Goal: Task Accomplishment & Management: Use online tool/utility

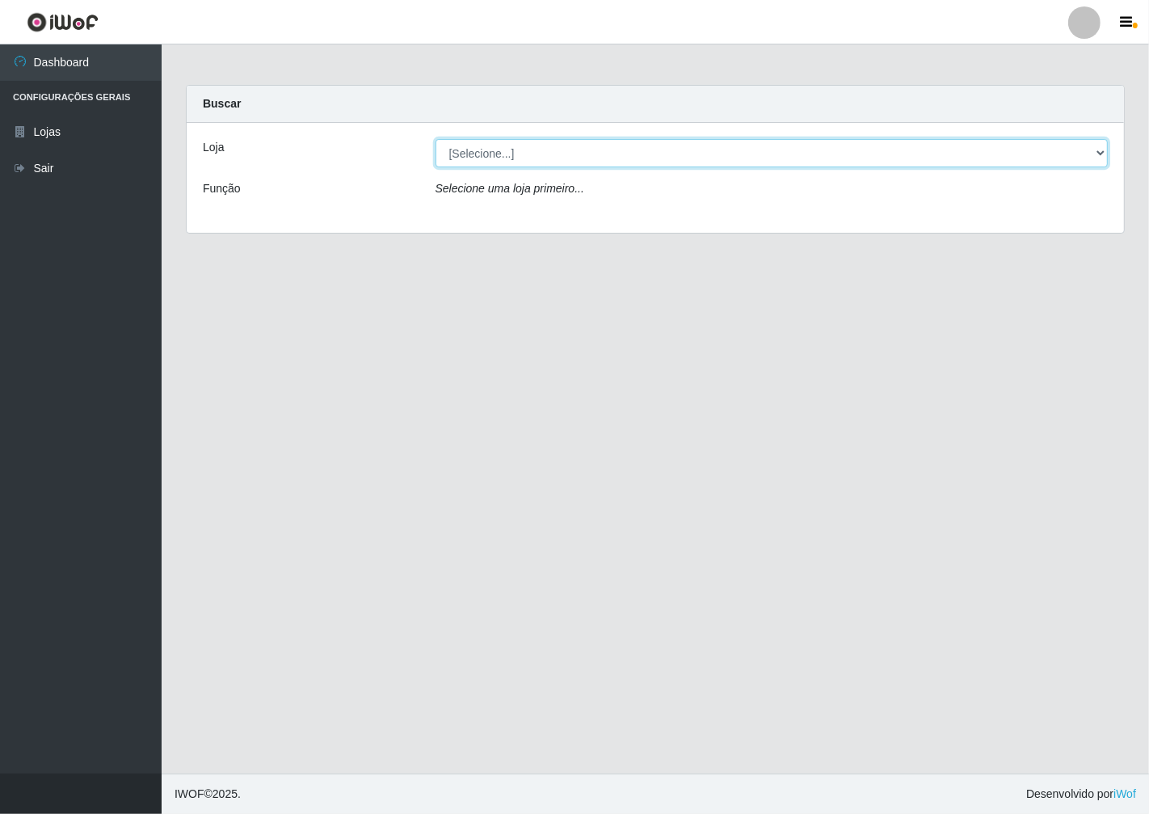
drag, startPoint x: 1099, startPoint y: 154, endPoint x: 1073, endPoint y: 162, distance: 27.4
click at [1092, 154] on select "[Selecione...] Minimercado Filezão" at bounding box center [772, 153] width 673 height 28
select select "204"
click at [436, 139] on select "[Selecione...] Minimercado Filezão" at bounding box center [772, 153] width 673 height 28
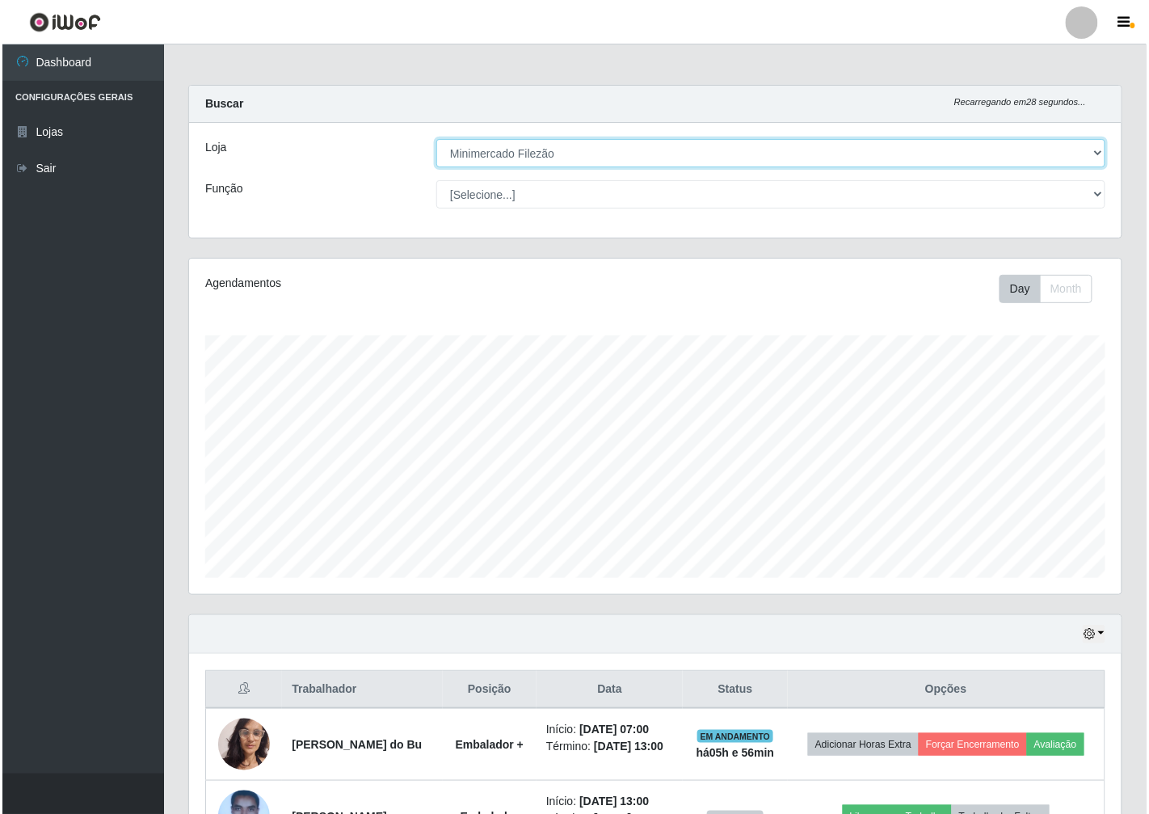
scroll to position [335, 933]
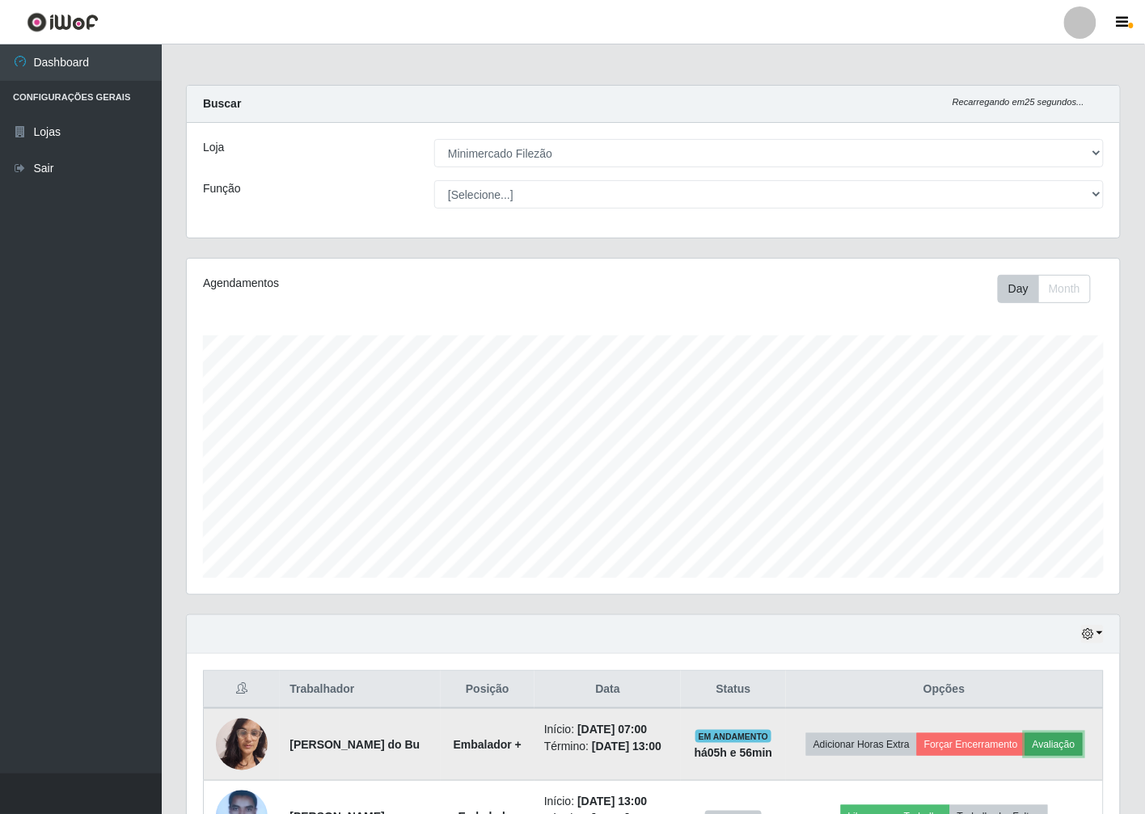
click at [1025, 756] on button "Avaliação" at bounding box center [1053, 744] width 57 height 23
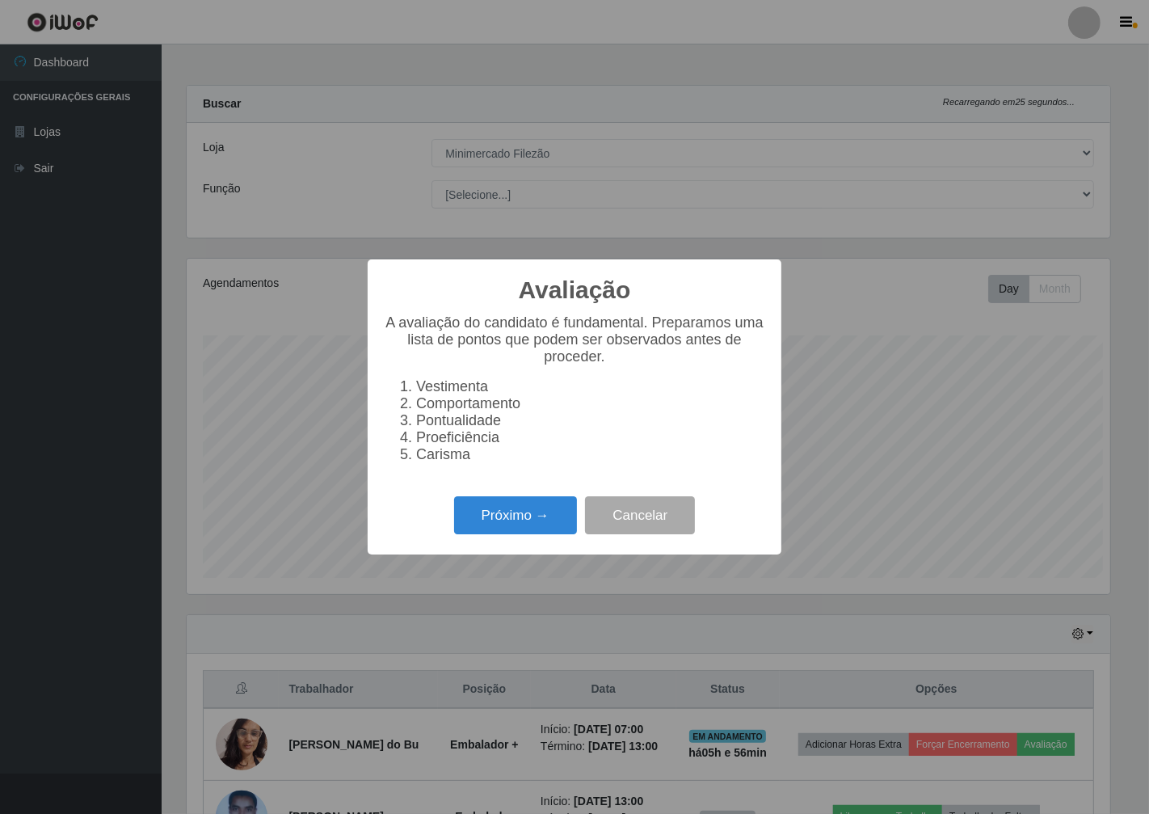
scroll to position [335, 923]
click at [505, 516] on button "Próximo →" at bounding box center [515, 515] width 123 height 38
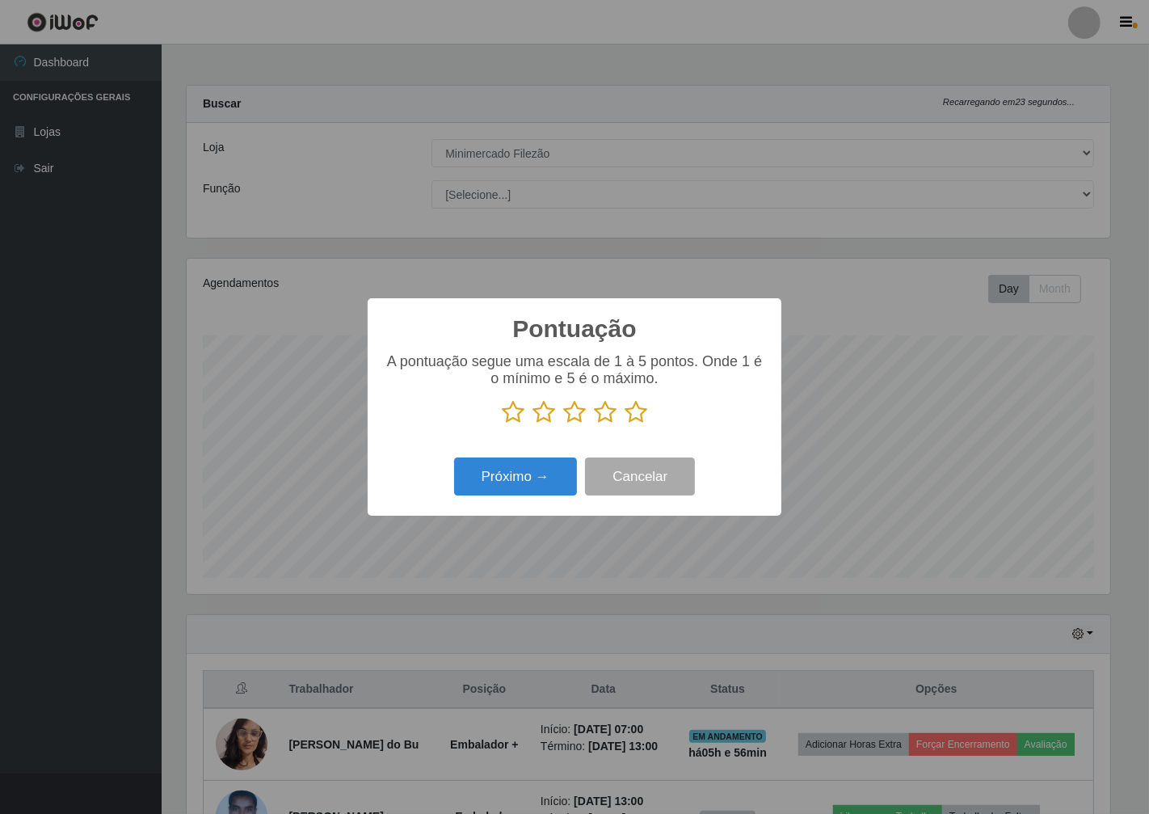
click at [575, 412] on icon at bounding box center [574, 412] width 23 height 24
click at [563, 424] on input "radio" at bounding box center [563, 424] width 0 height 0
click at [542, 480] on button "Próximo →" at bounding box center [515, 477] width 123 height 38
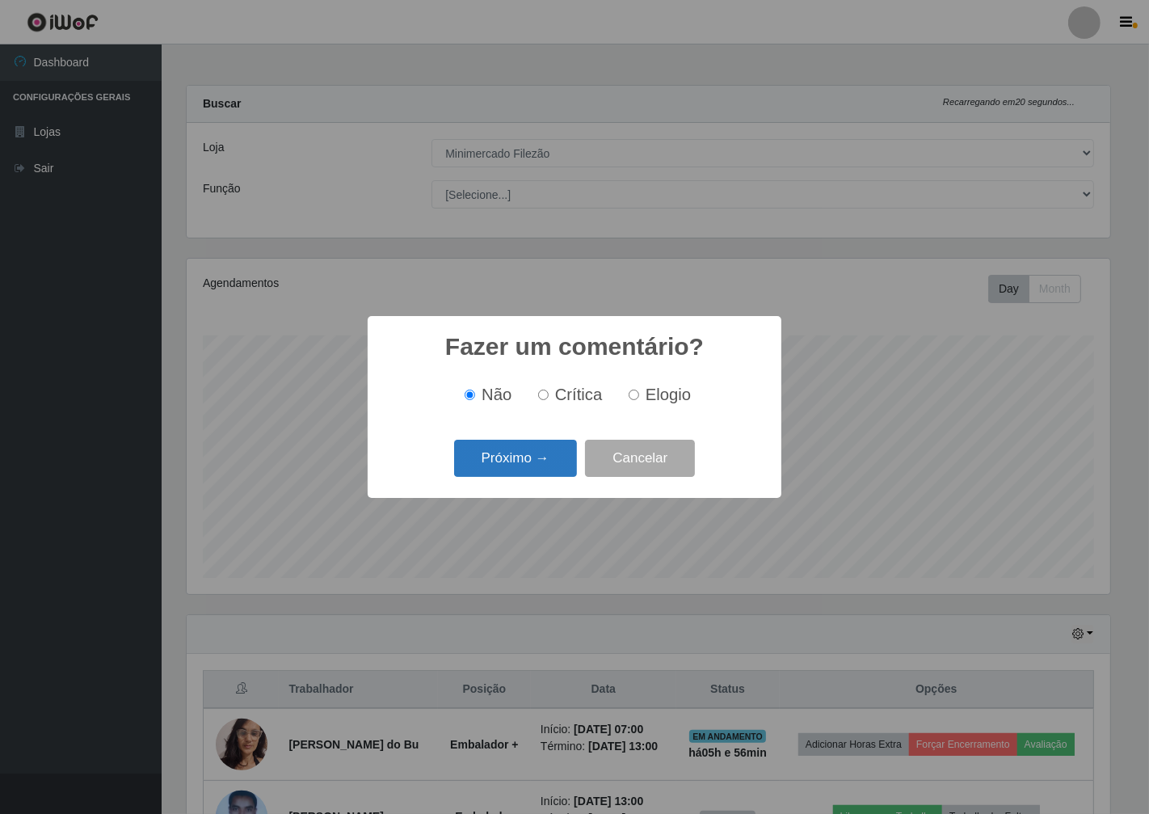
click at [542, 474] on button "Próximo →" at bounding box center [515, 459] width 123 height 38
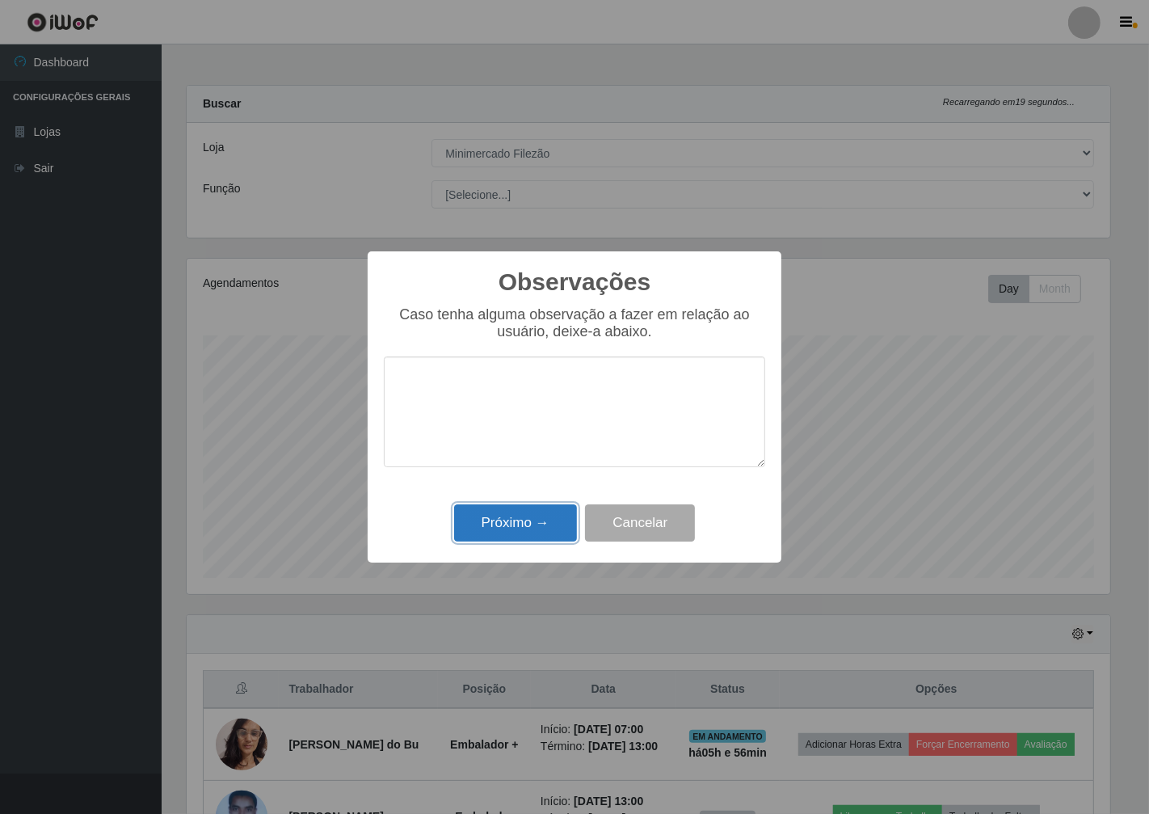
click at [522, 523] on button "Próximo →" at bounding box center [515, 523] width 123 height 38
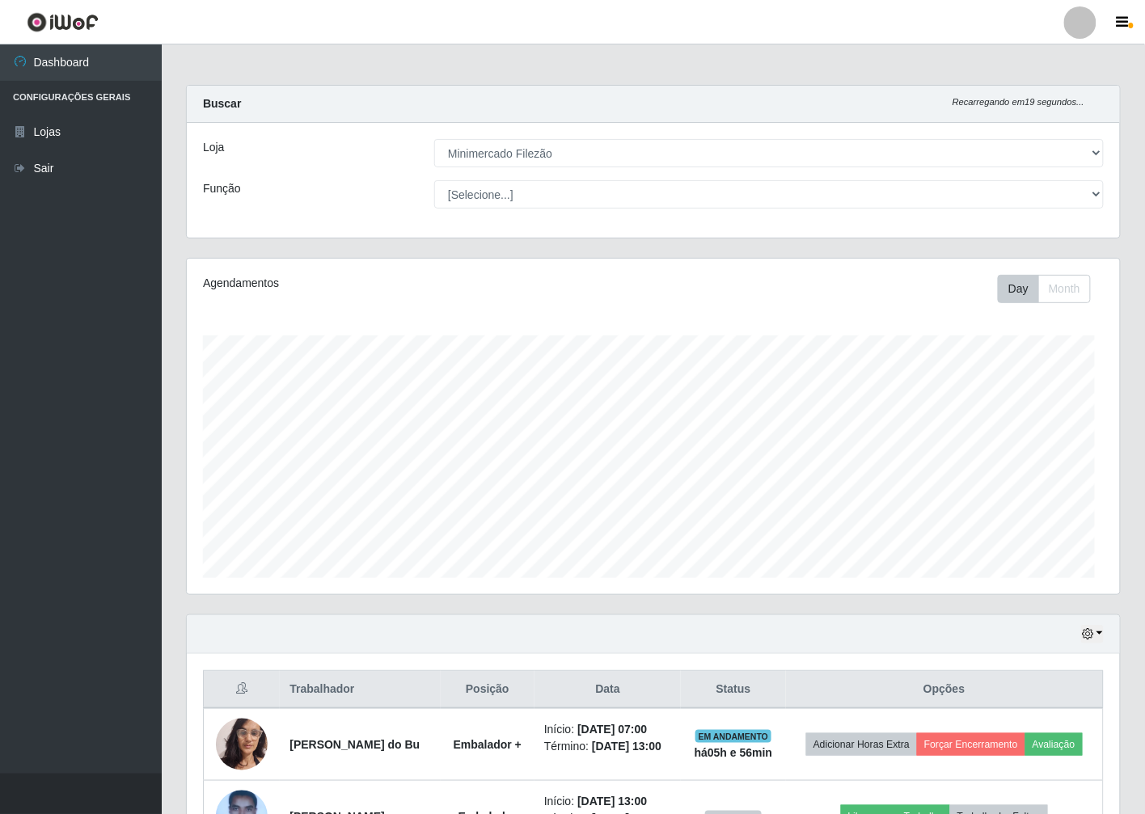
scroll to position [335, 933]
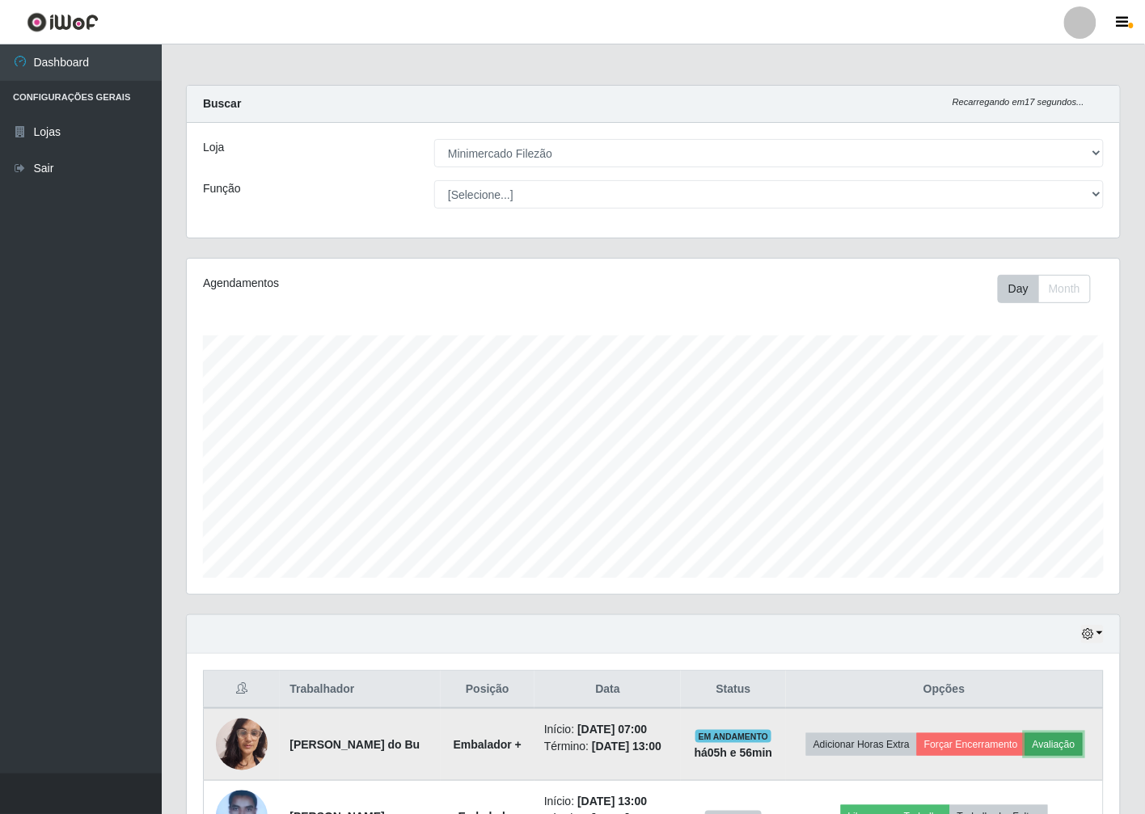
click at [1025, 756] on button "Avaliação" at bounding box center [1053, 744] width 57 height 23
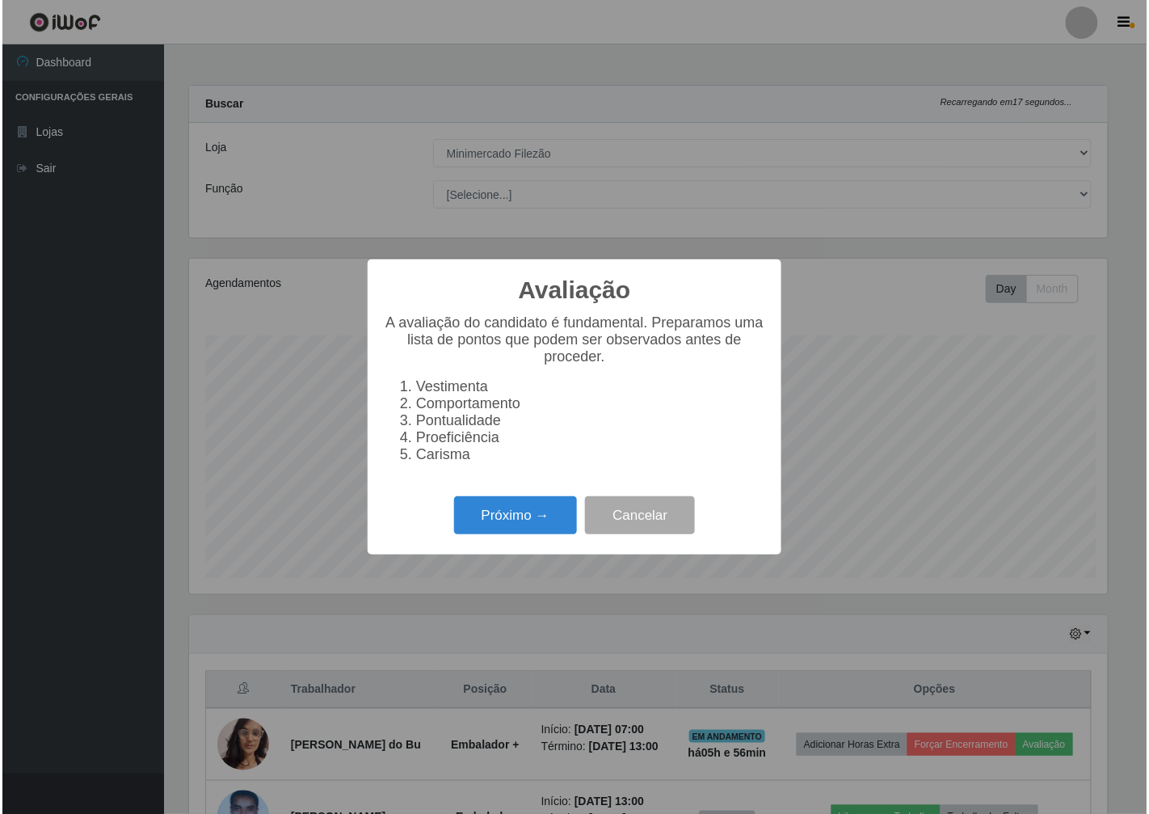
scroll to position [335, 923]
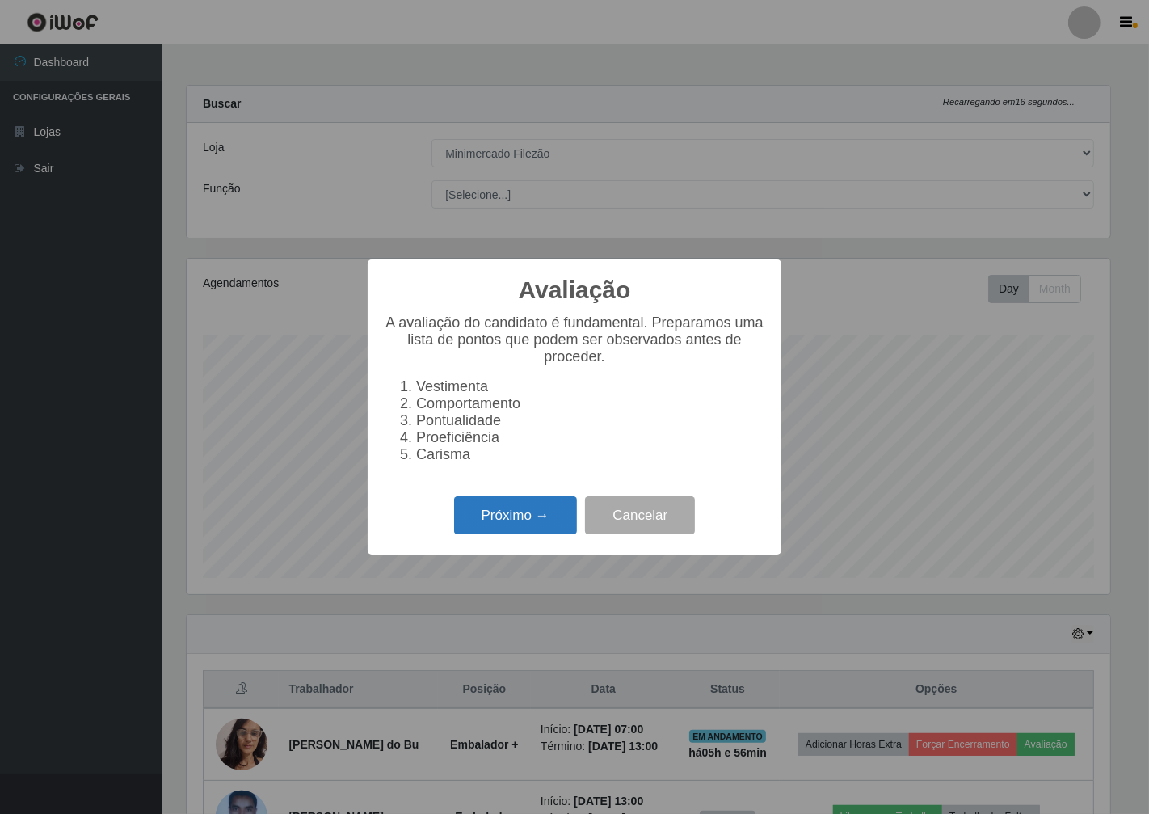
click at [504, 525] on button "Próximo →" at bounding box center [515, 515] width 123 height 38
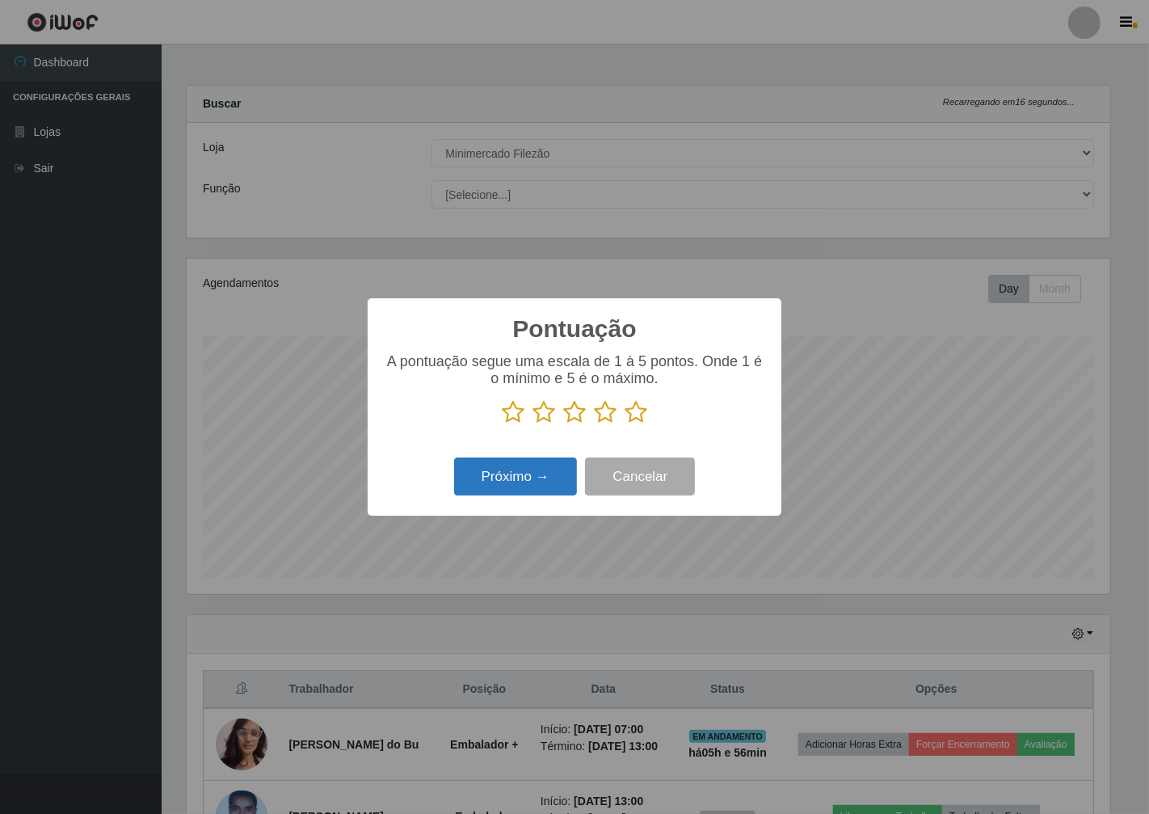
scroll to position [807998, 807410]
click at [572, 412] on icon at bounding box center [574, 412] width 23 height 24
click at [563, 424] on input "radio" at bounding box center [563, 424] width 0 height 0
click at [526, 487] on button "Próximo →" at bounding box center [515, 477] width 123 height 38
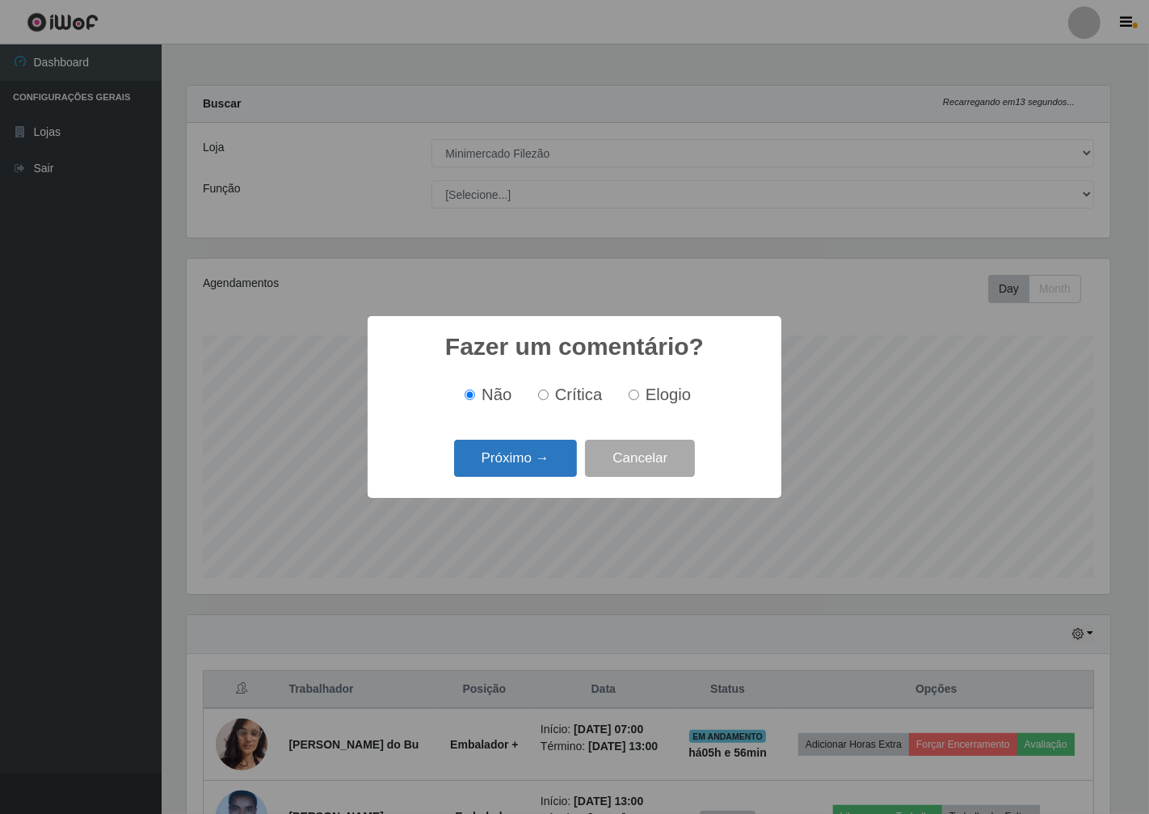
click at [511, 454] on button "Próximo →" at bounding box center [515, 459] width 123 height 38
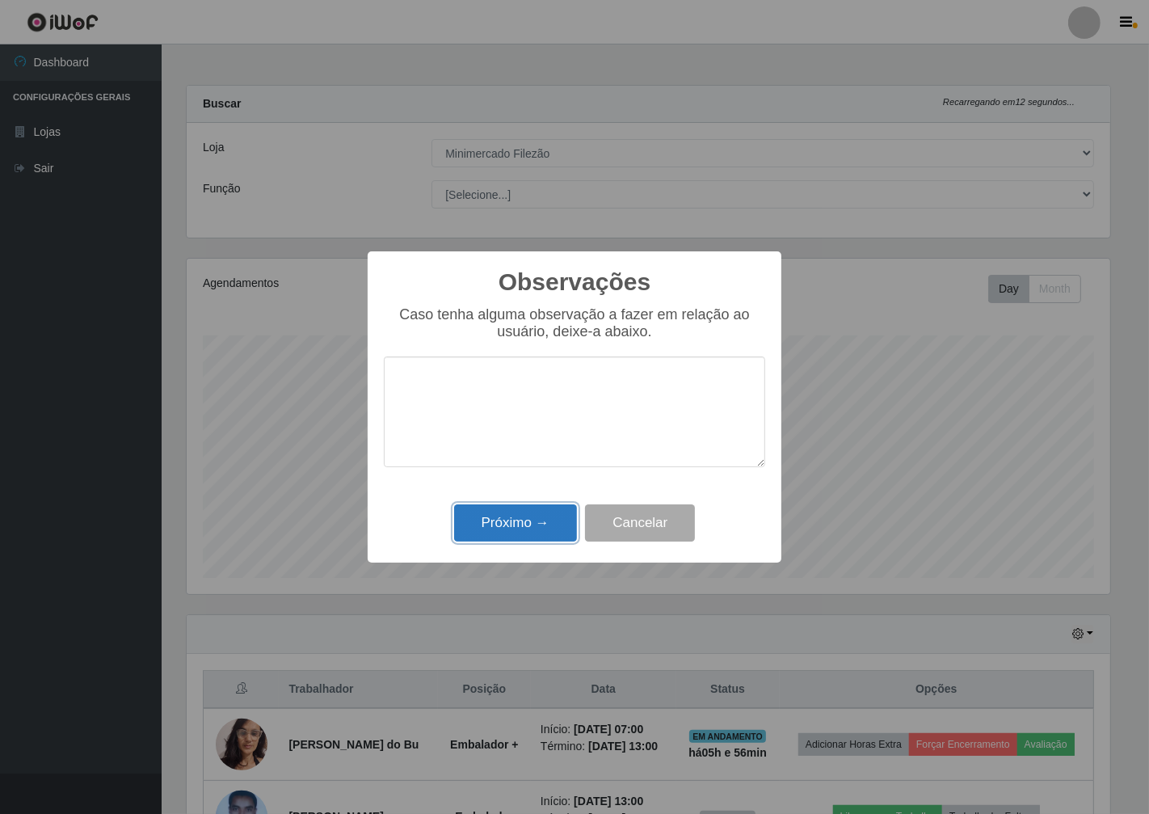
click at [494, 506] on button "Próximo →" at bounding box center [515, 523] width 123 height 38
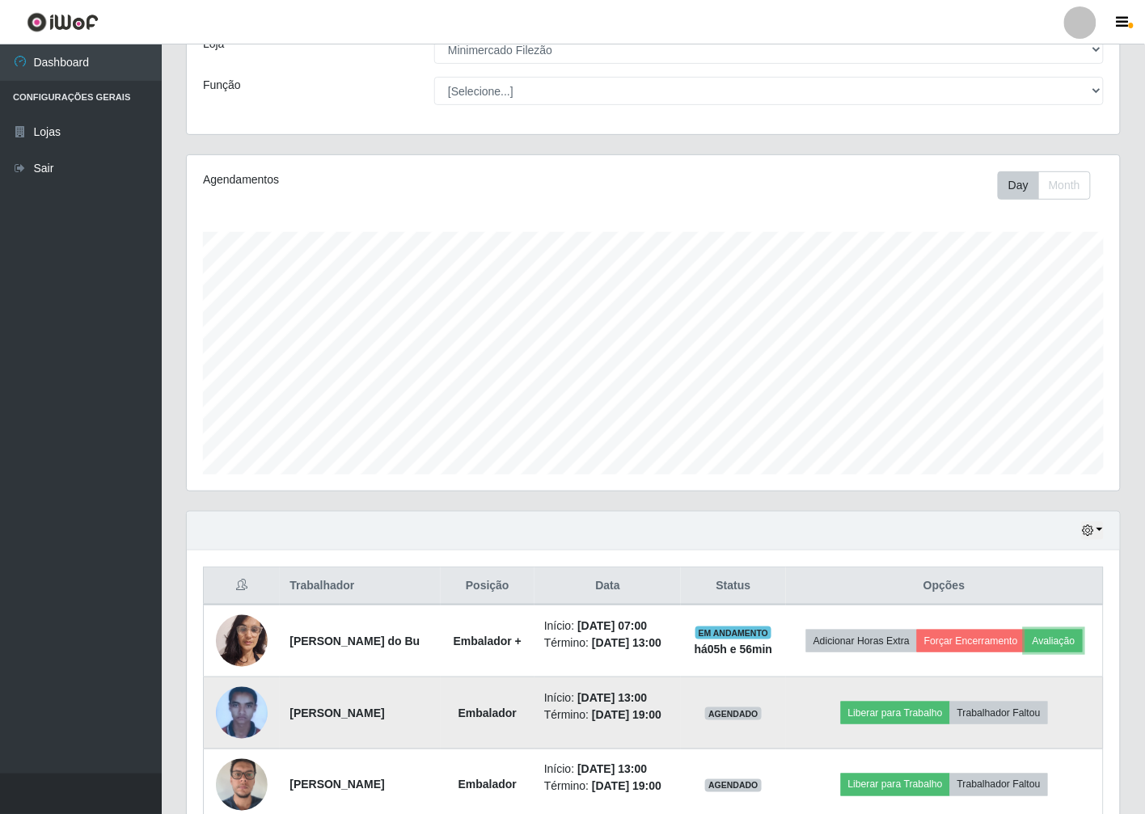
scroll to position [179, 0]
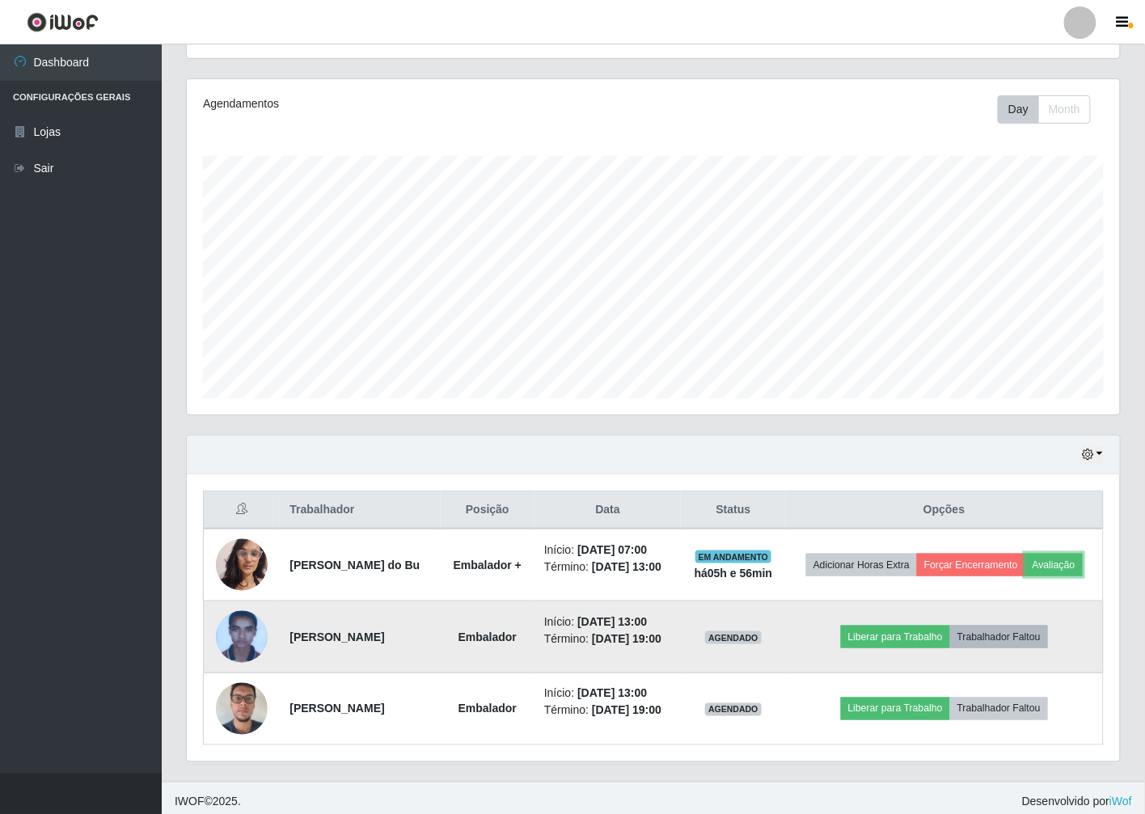
click at [1025, 554] on button "Avaliação" at bounding box center [1053, 565] width 57 height 23
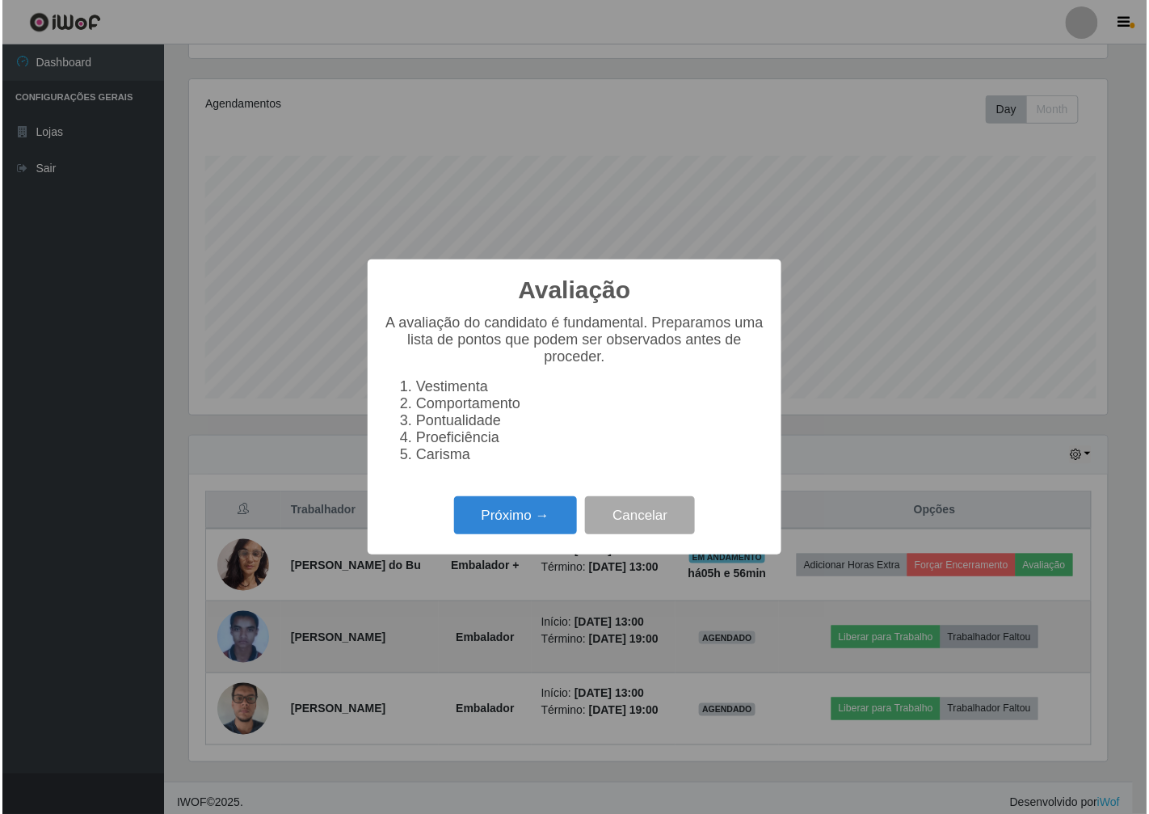
scroll to position [335, 923]
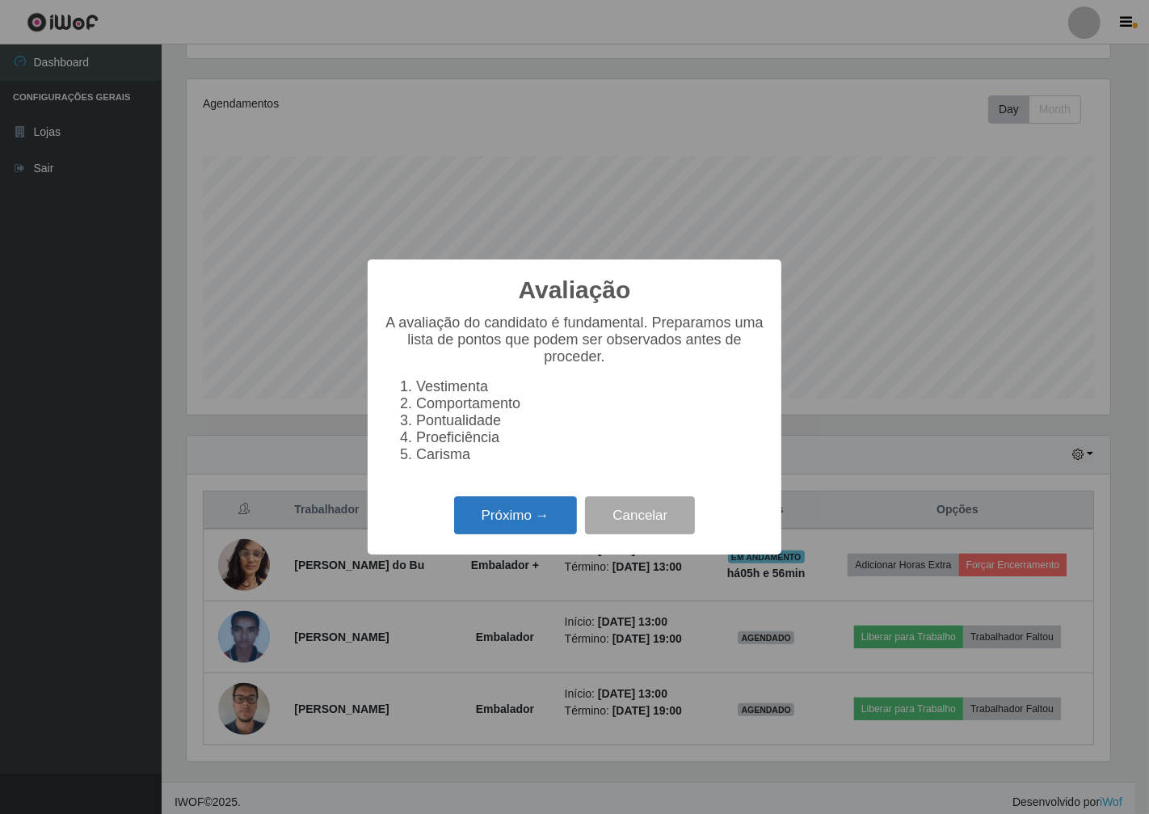
click at [525, 523] on button "Próximo →" at bounding box center [515, 515] width 123 height 38
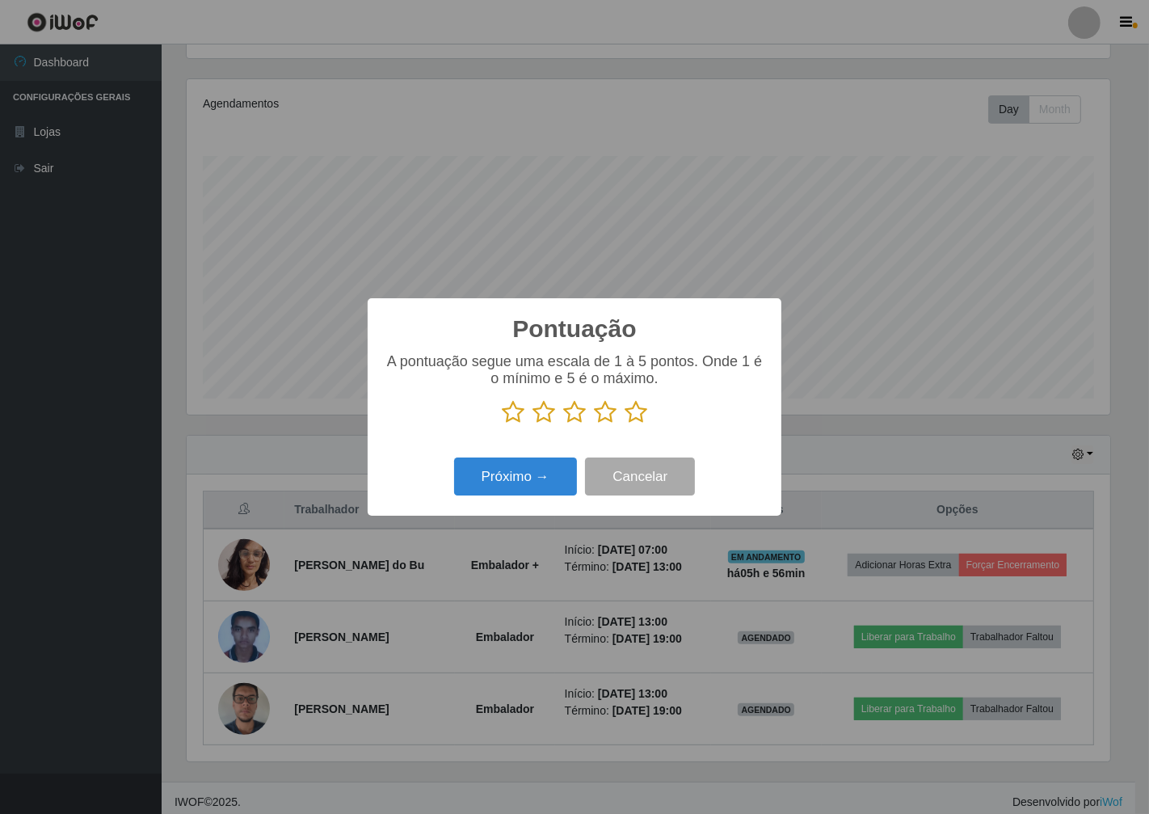
scroll to position [807998, 807410]
click at [578, 416] on icon at bounding box center [574, 412] width 23 height 24
click at [563, 424] on input "radio" at bounding box center [563, 424] width 0 height 0
click at [550, 479] on button "Próximo →" at bounding box center [515, 477] width 123 height 38
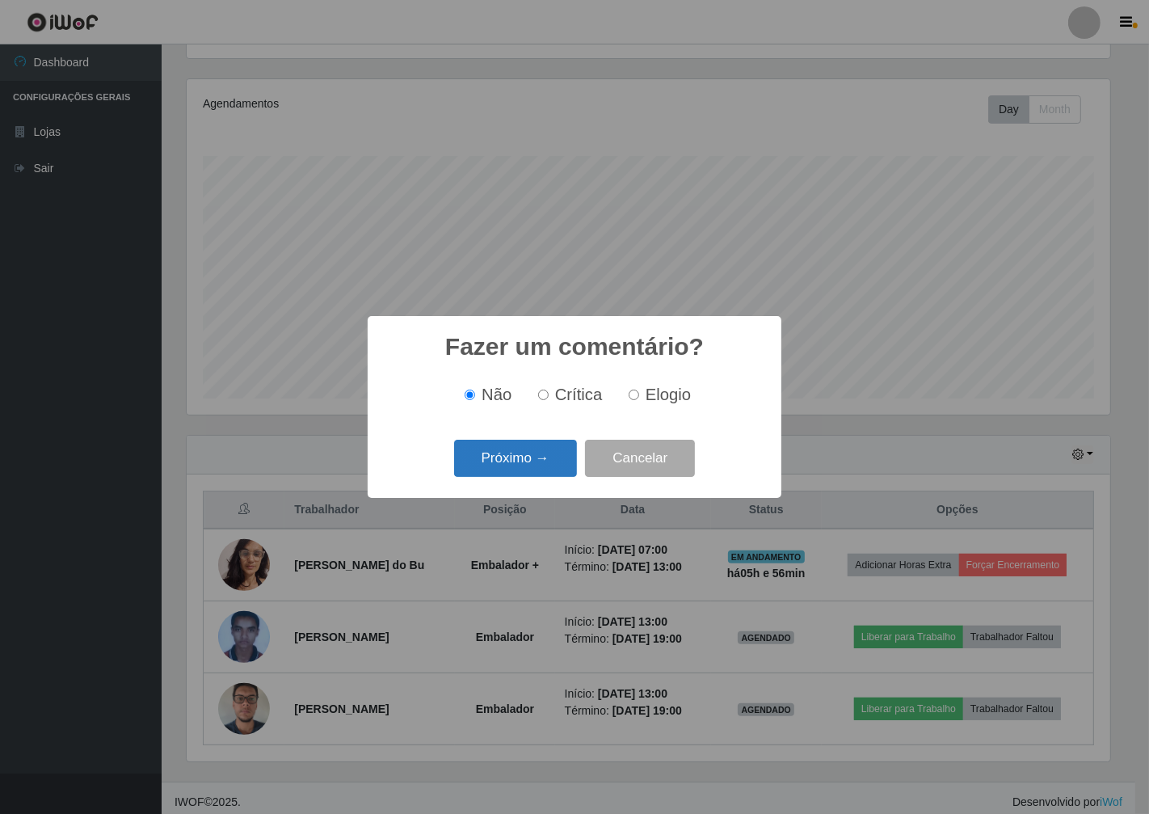
click at [538, 446] on button "Próximo →" at bounding box center [515, 459] width 123 height 38
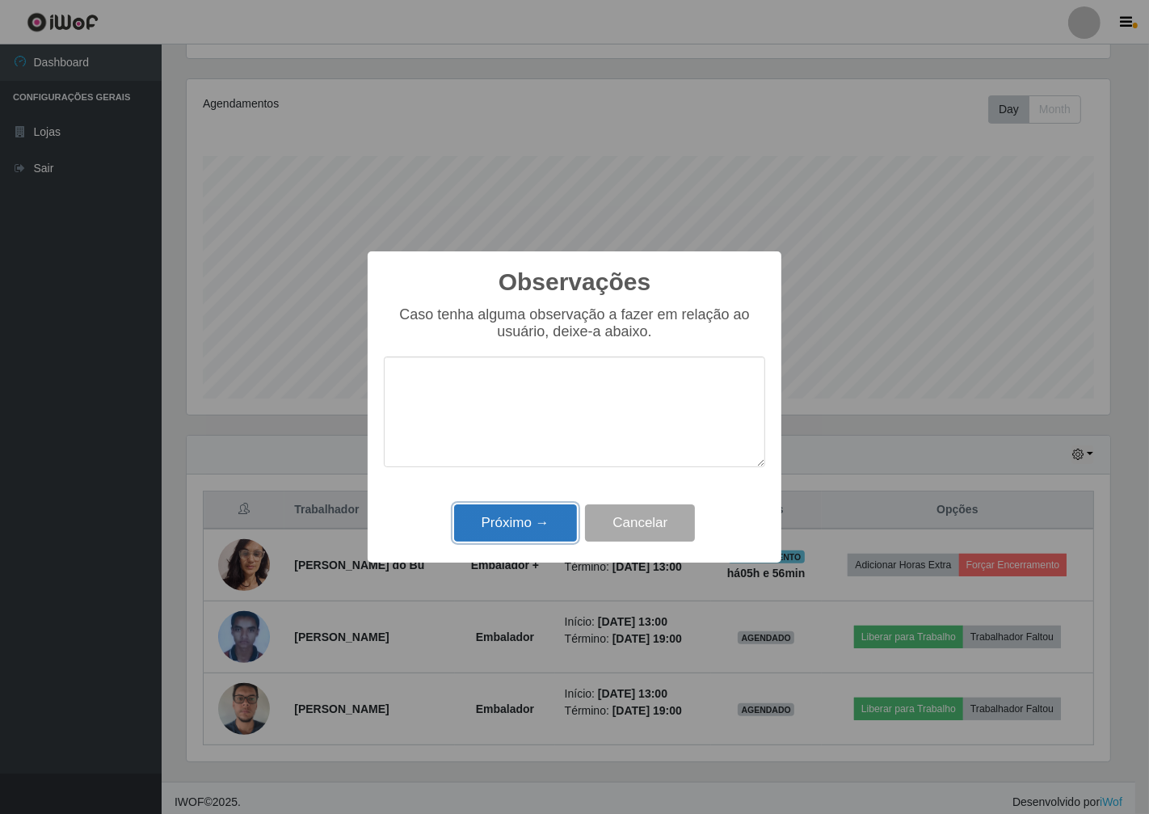
click at [519, 527] on button "Próximo →" at bounding box center [515, 523] width 123 height 38
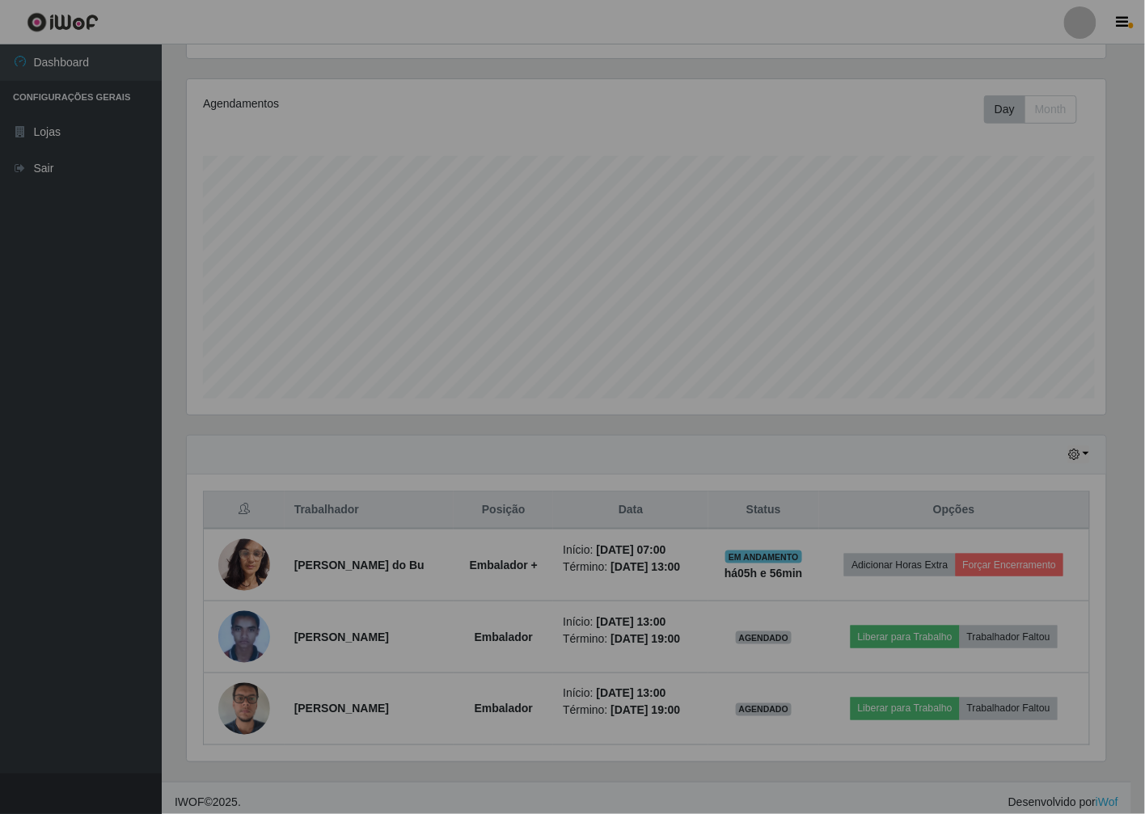
scroll to position [335, 933]
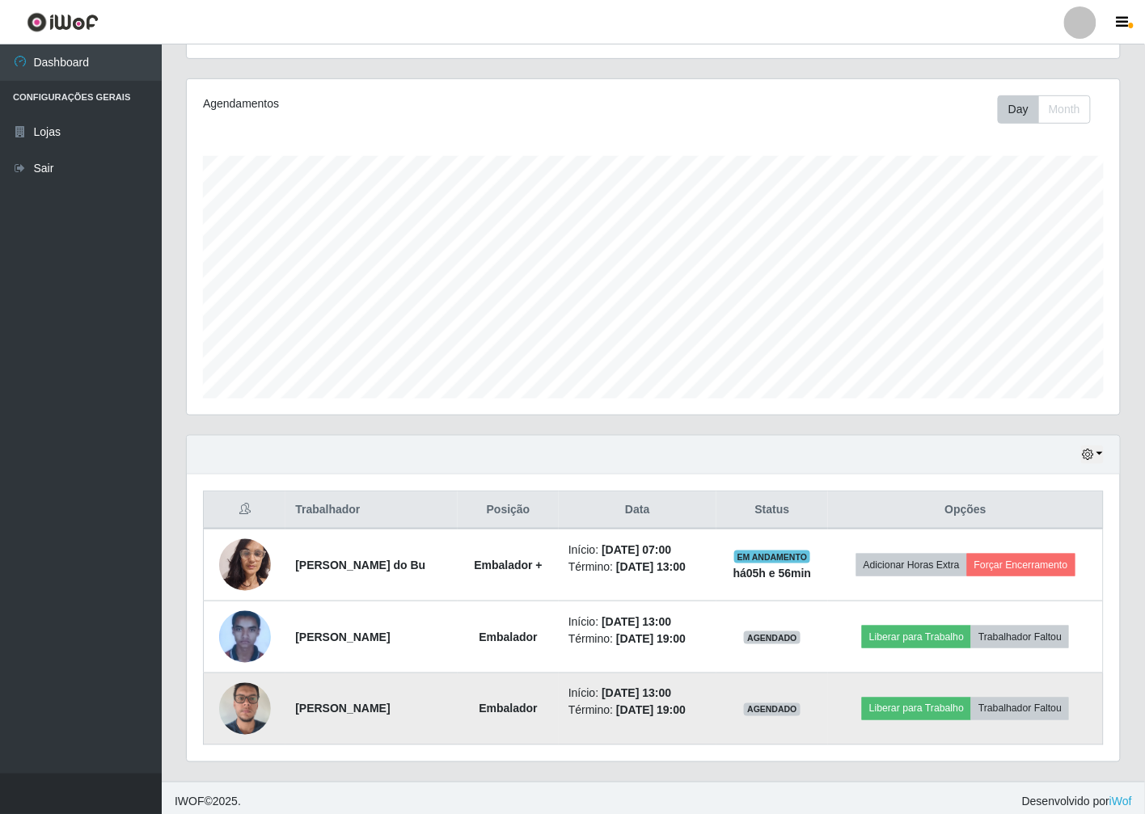
click at [237, 710] on img at bounding box center [245, 708] width 52 height 69
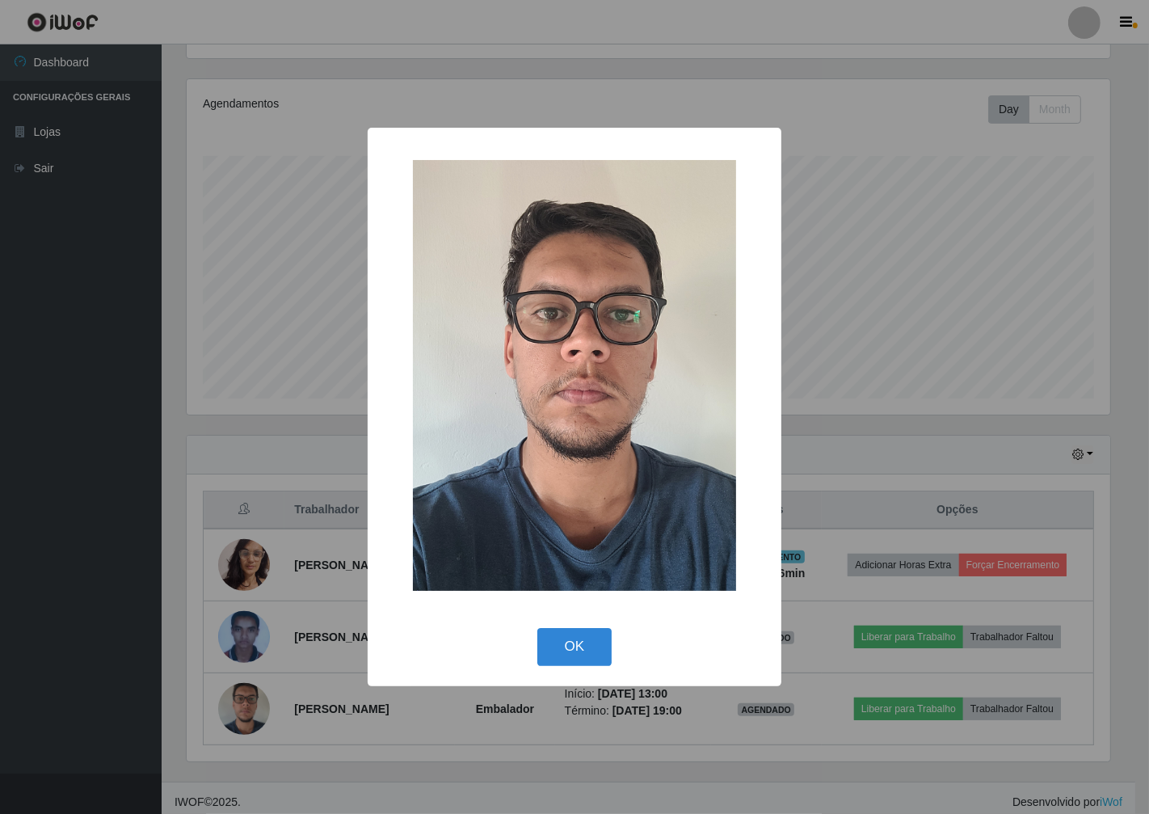
click at [236, 710] on div "× OK Cancel" at bounding box center [574, 407] width 1149 height 814
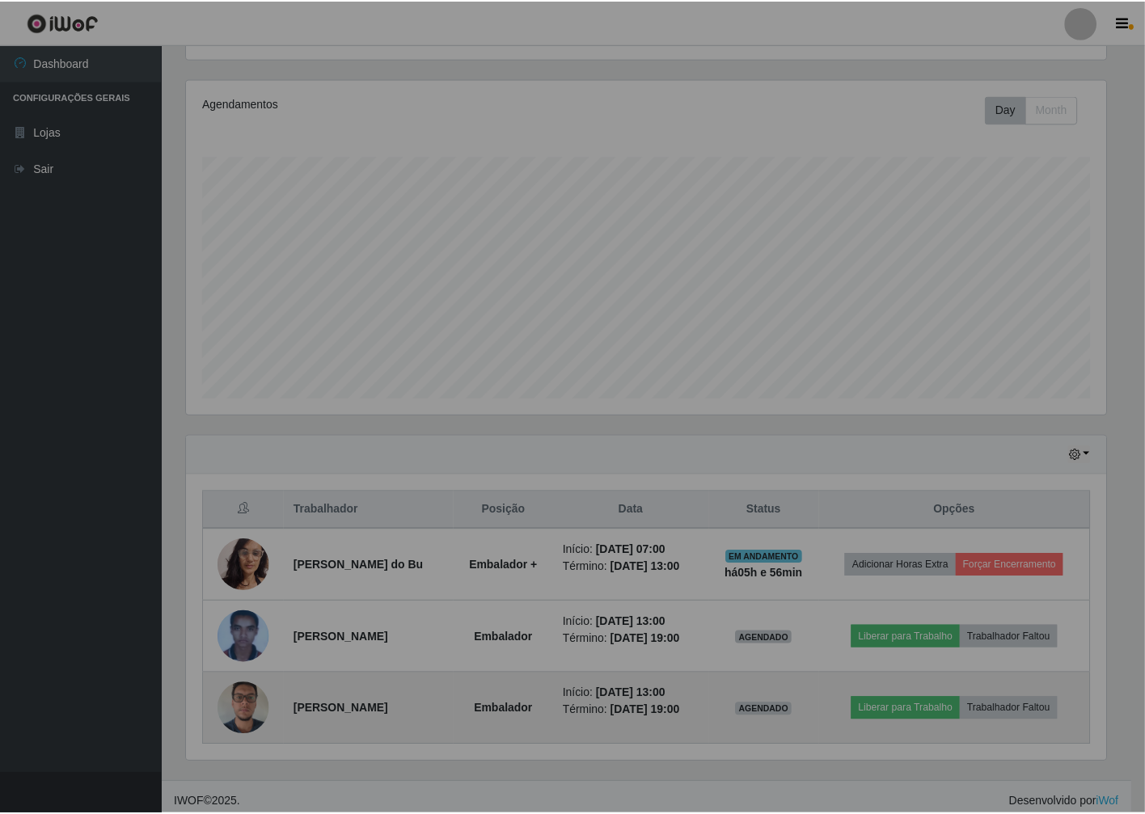
scroll to position [335, 933]
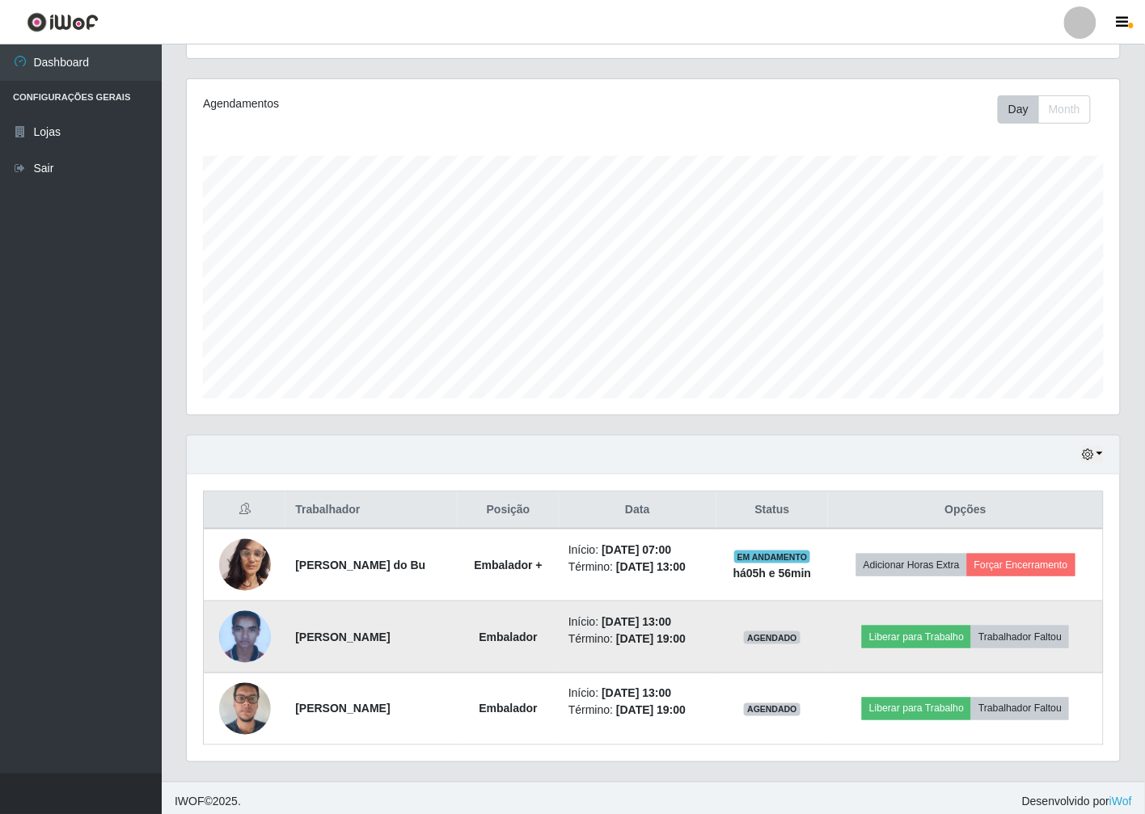
click at [244, 644] on img at bounding box center [245, 637] width 52 height 67
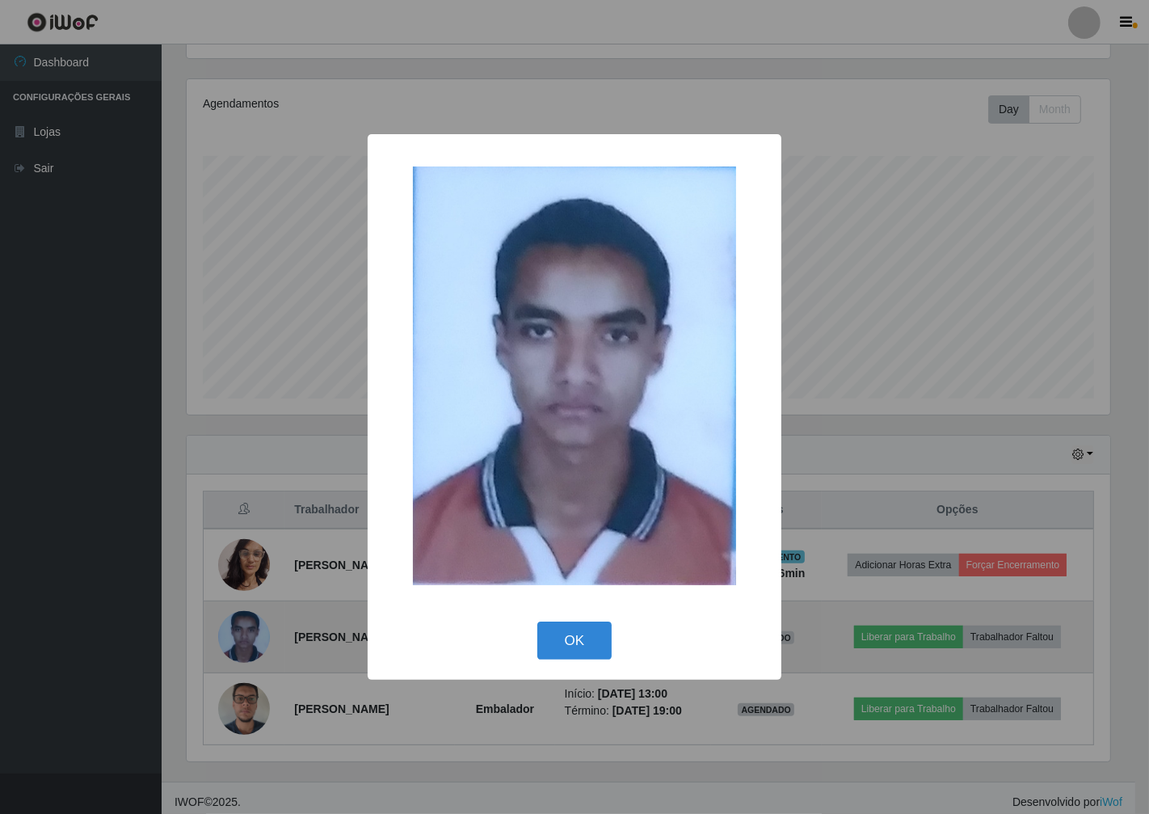
click at [244, 644] on div "× OK Cancel" at bounding box center [574, 407] width 1149 height 814
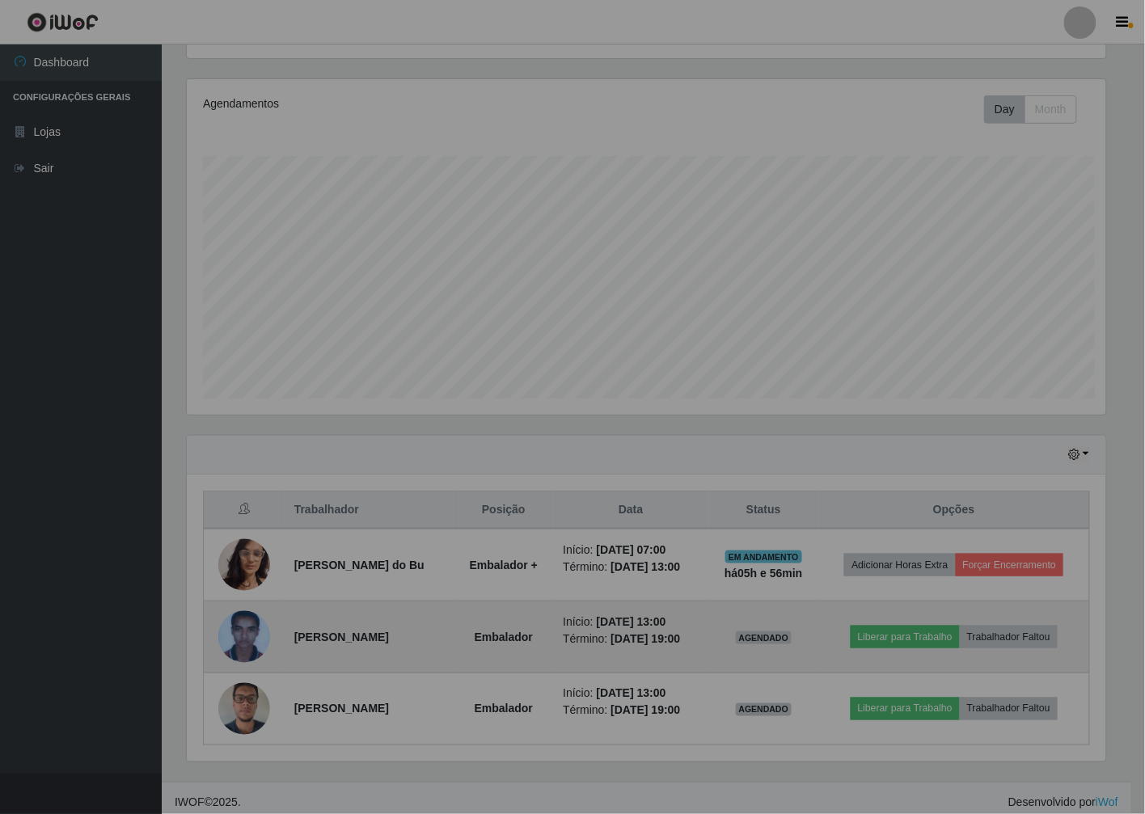
scroll to position [0, 0]
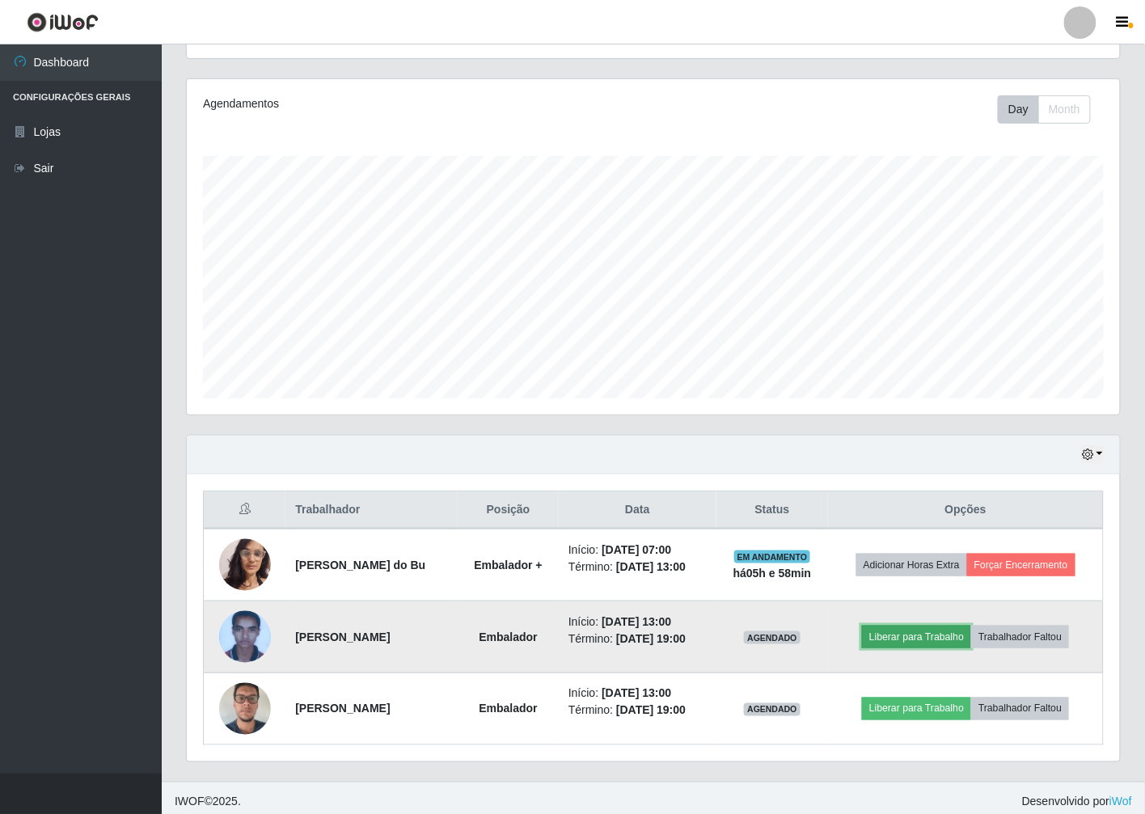
click at [970, 640] on button "Liberar para Trabalho" at bounding box center [916, 637] width 109 height 23
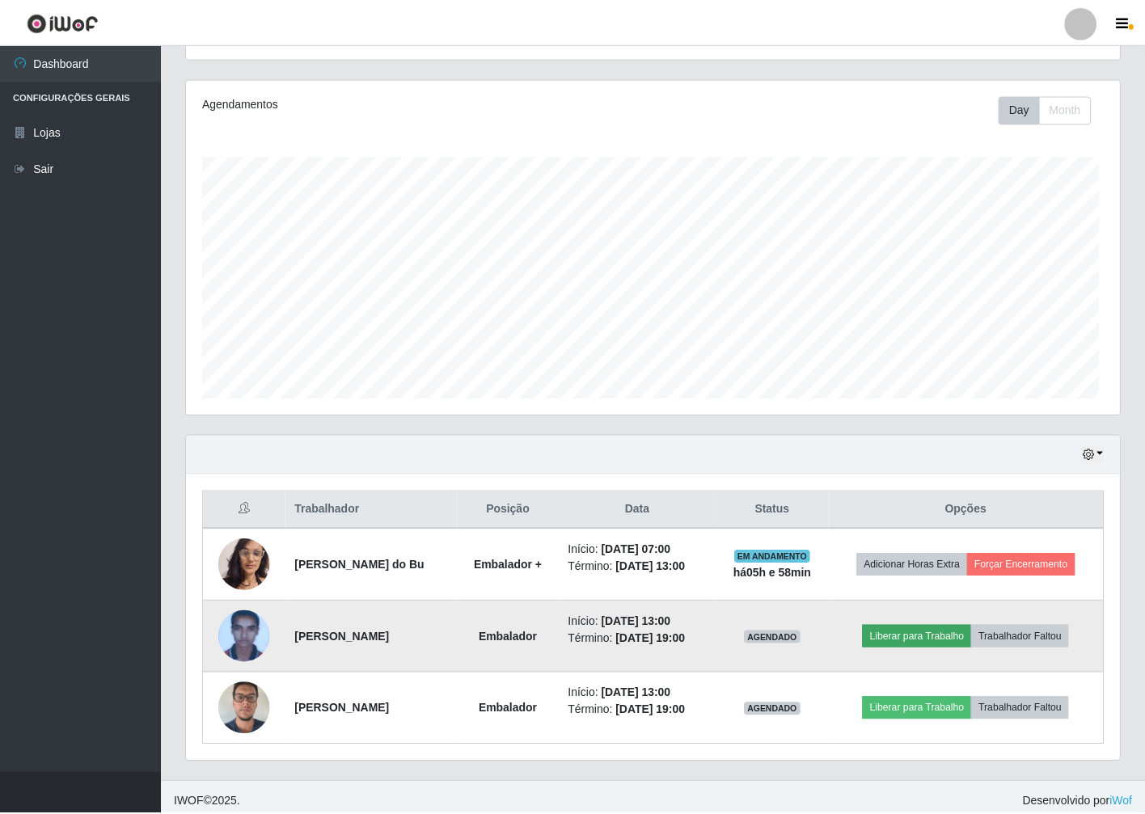
scroll to position [335, 923]
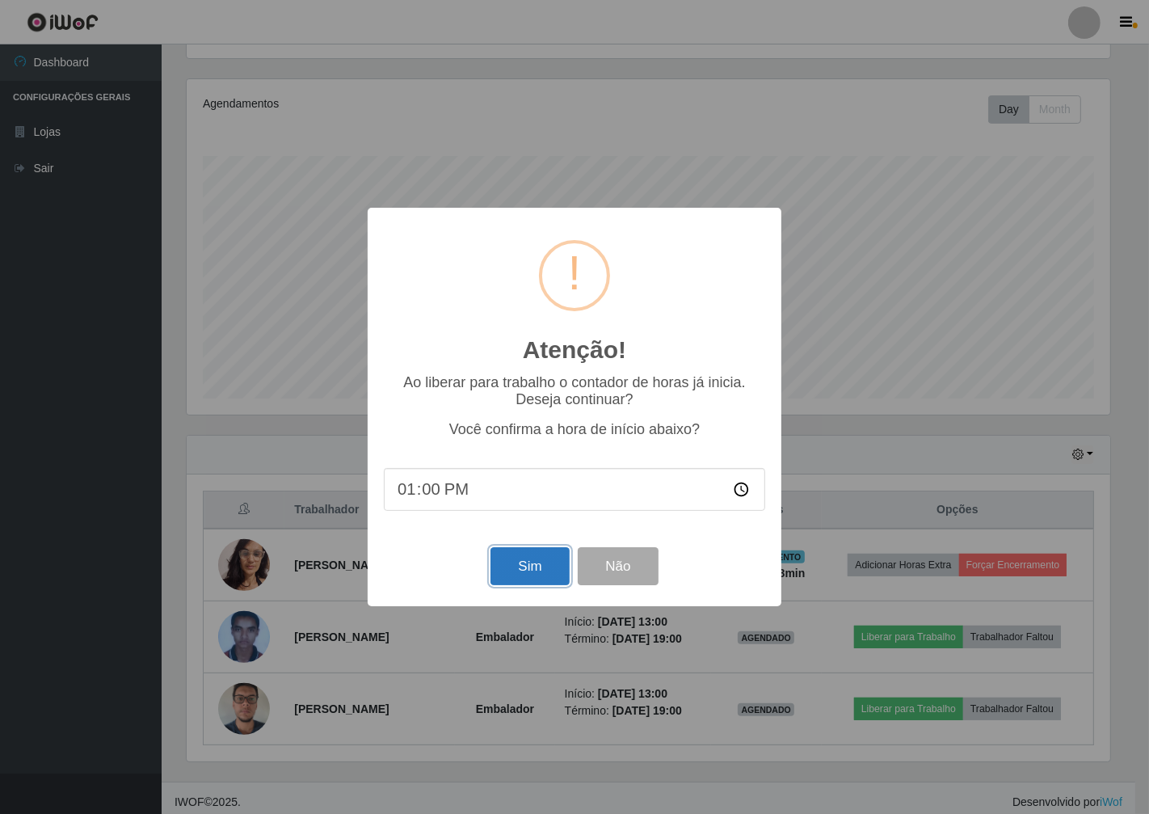
click at [543, 562] on button "Sim" at bounding box center [530, 566] width 78 height 38
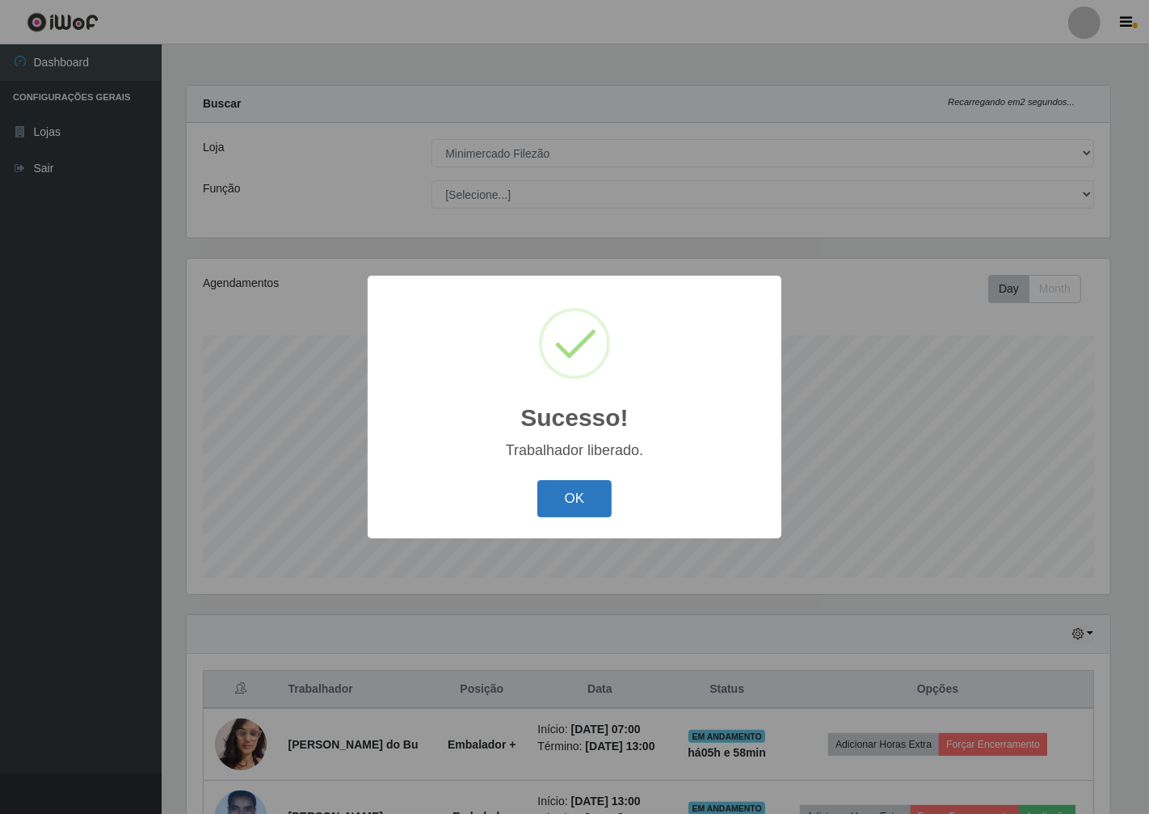
click at [579, 493] on button "OK" at bounding box center [575, 499] width 75 height 38
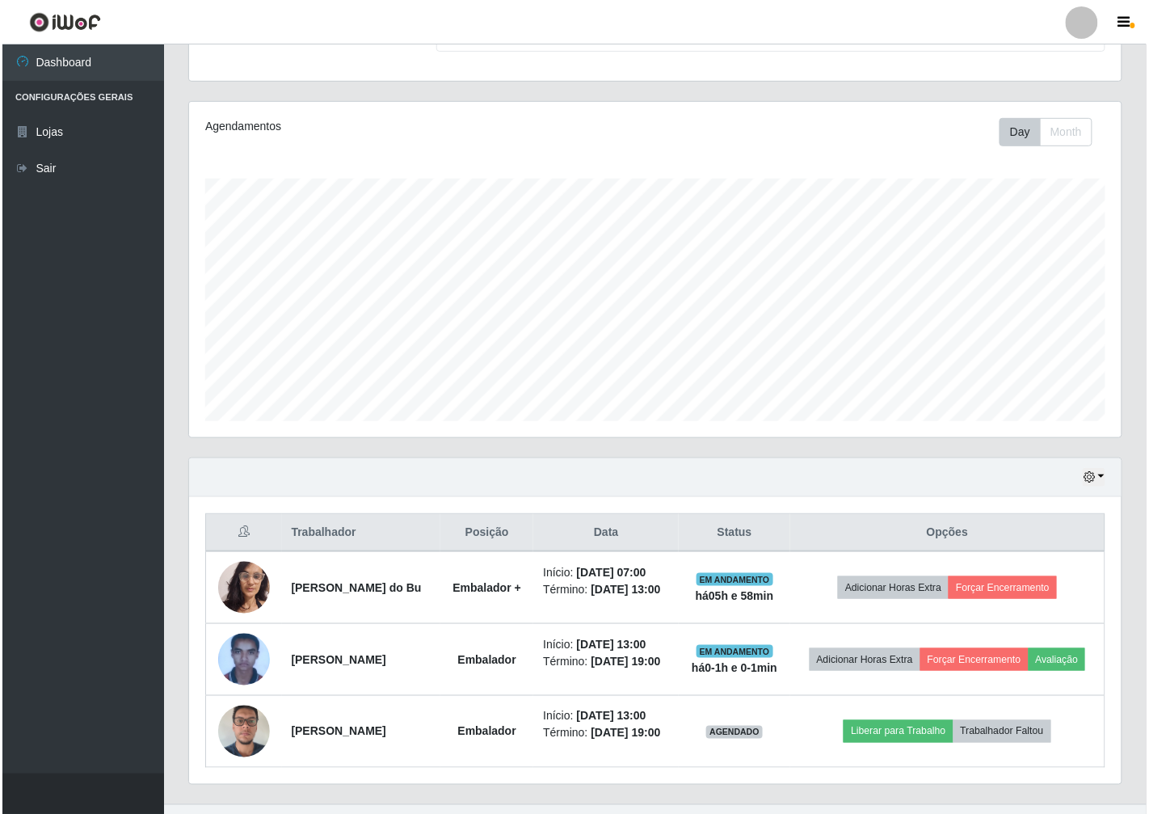
scroll to position [223, 0]
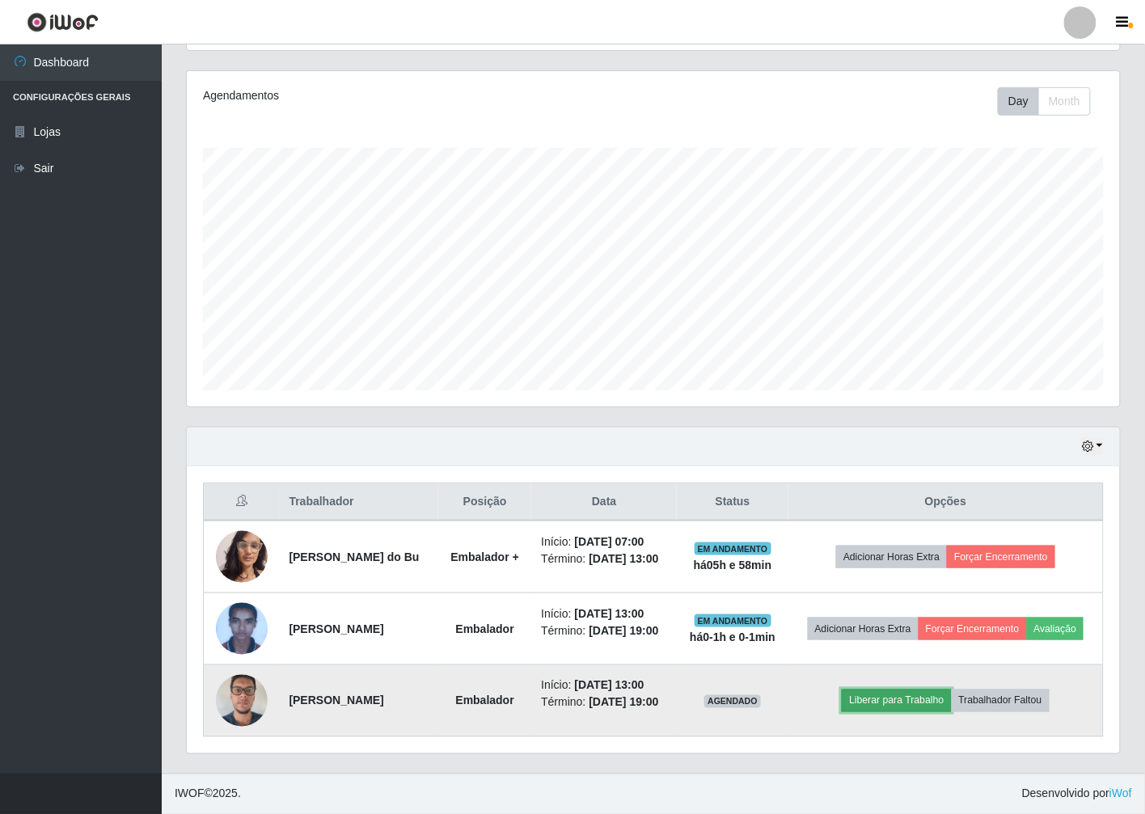
click at [925, 693] on button "Liberar para Trabalho" at bounding box center [895, 701] width 109 height 23
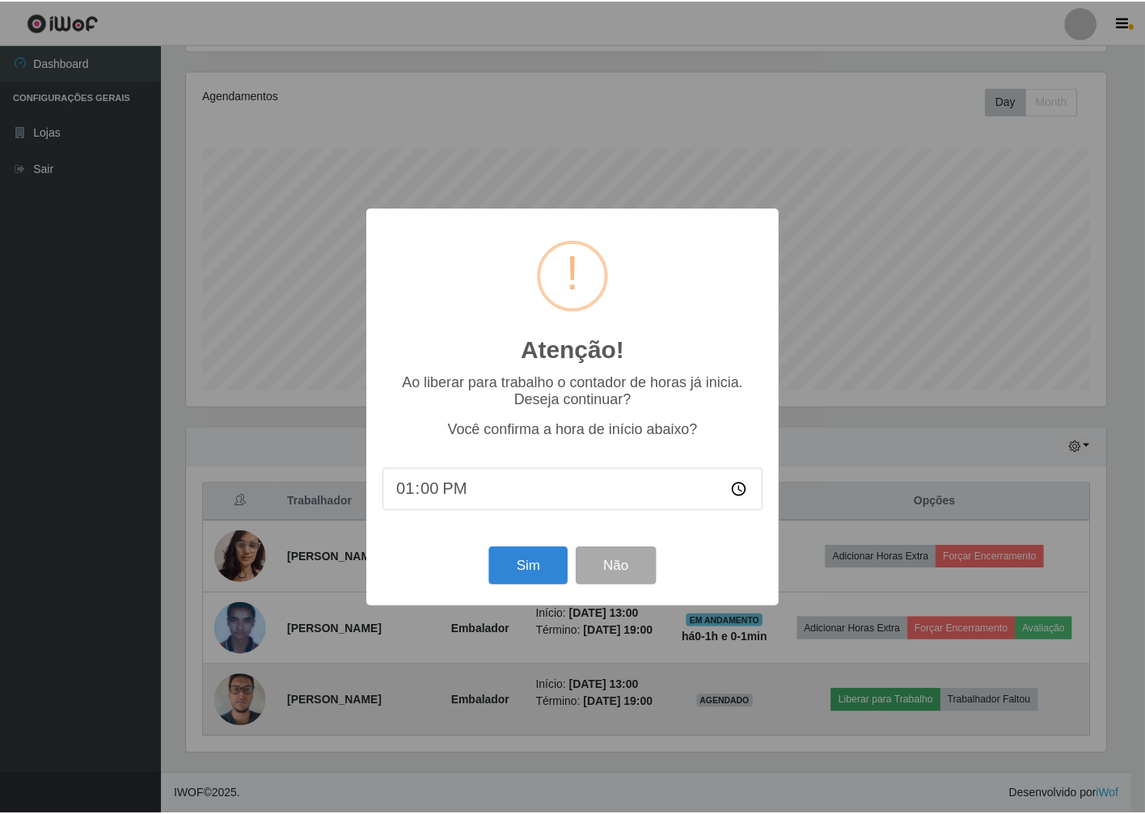
scroll to position [335, 923]
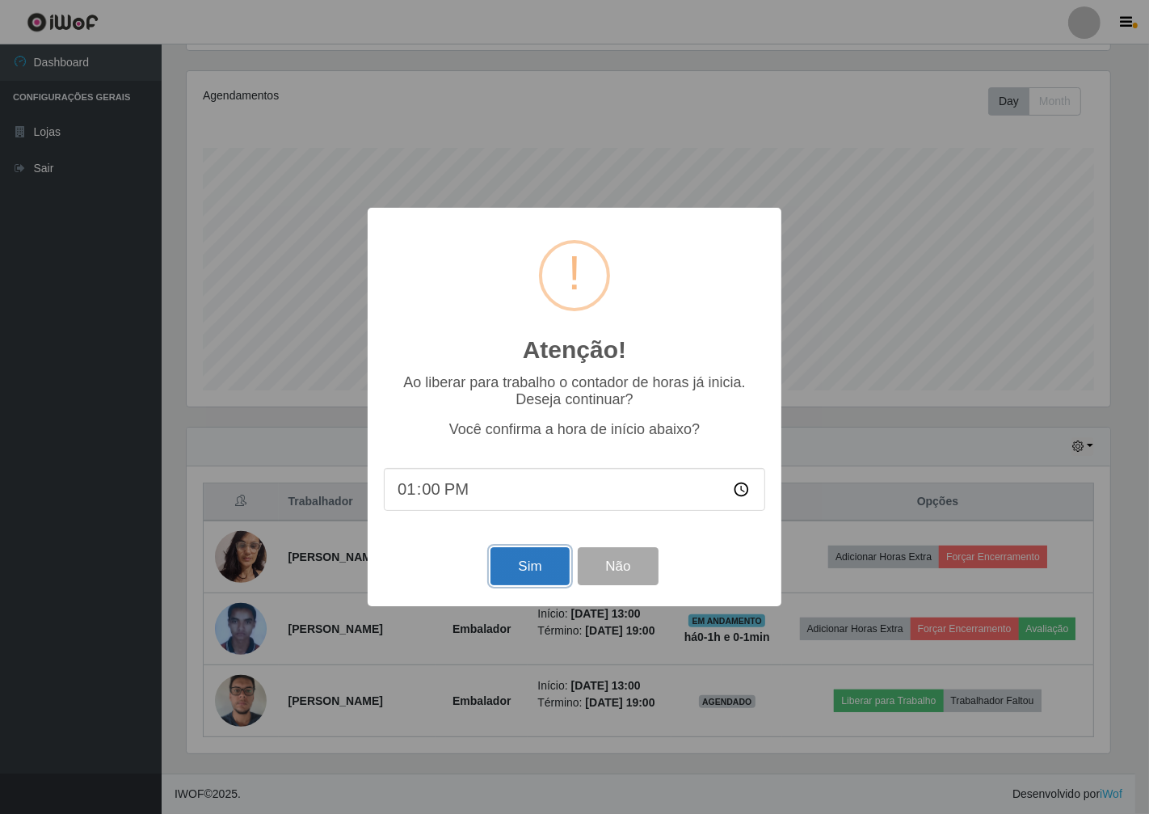
click at [502, 568] on button "Sim" at bounding box center [530, 566] width 78 height 38
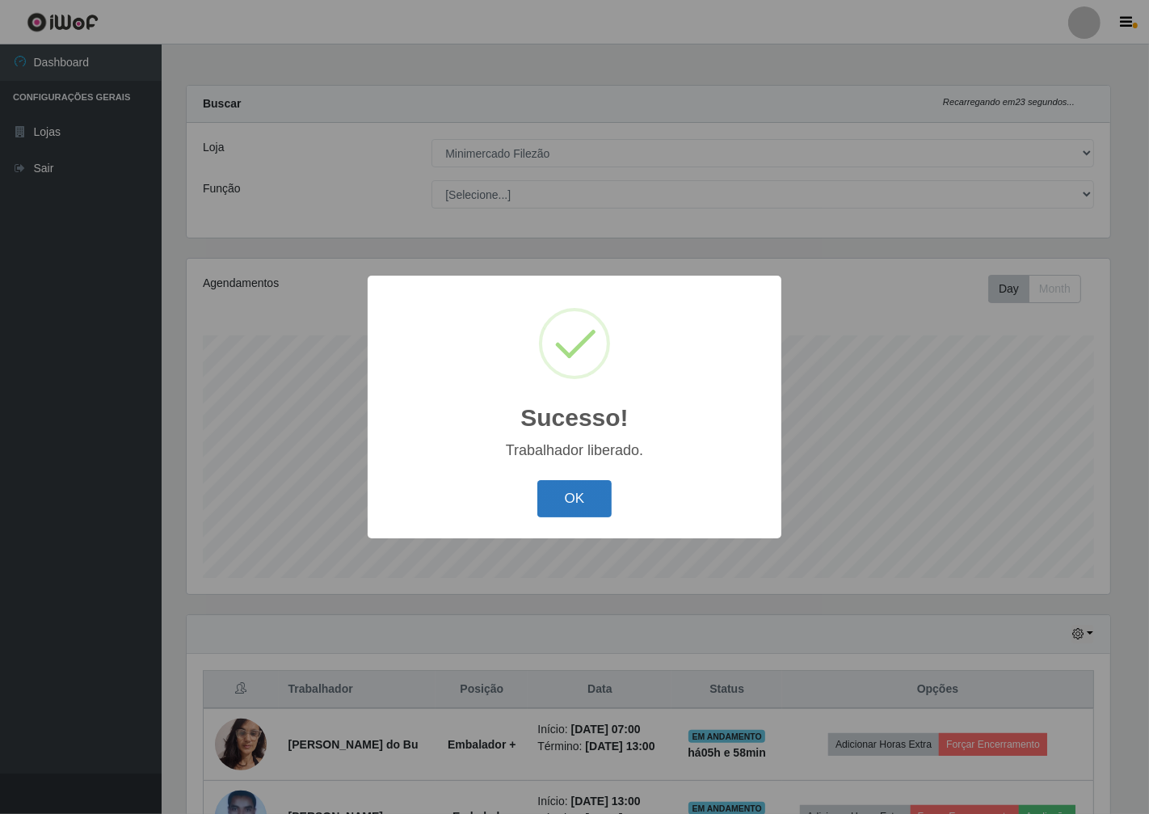
click at [586, 509] on button "OK" at bounding box center [575, 499] width 75 height 38
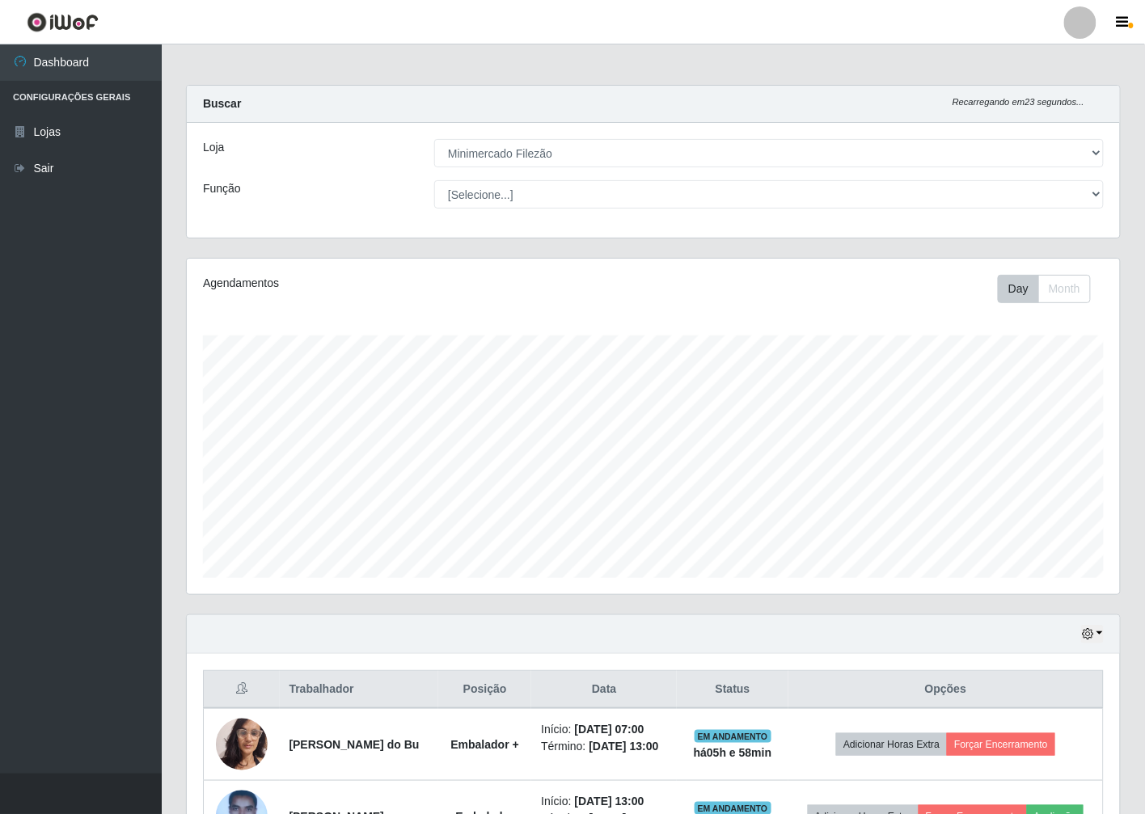
scroll to position [335, 933]
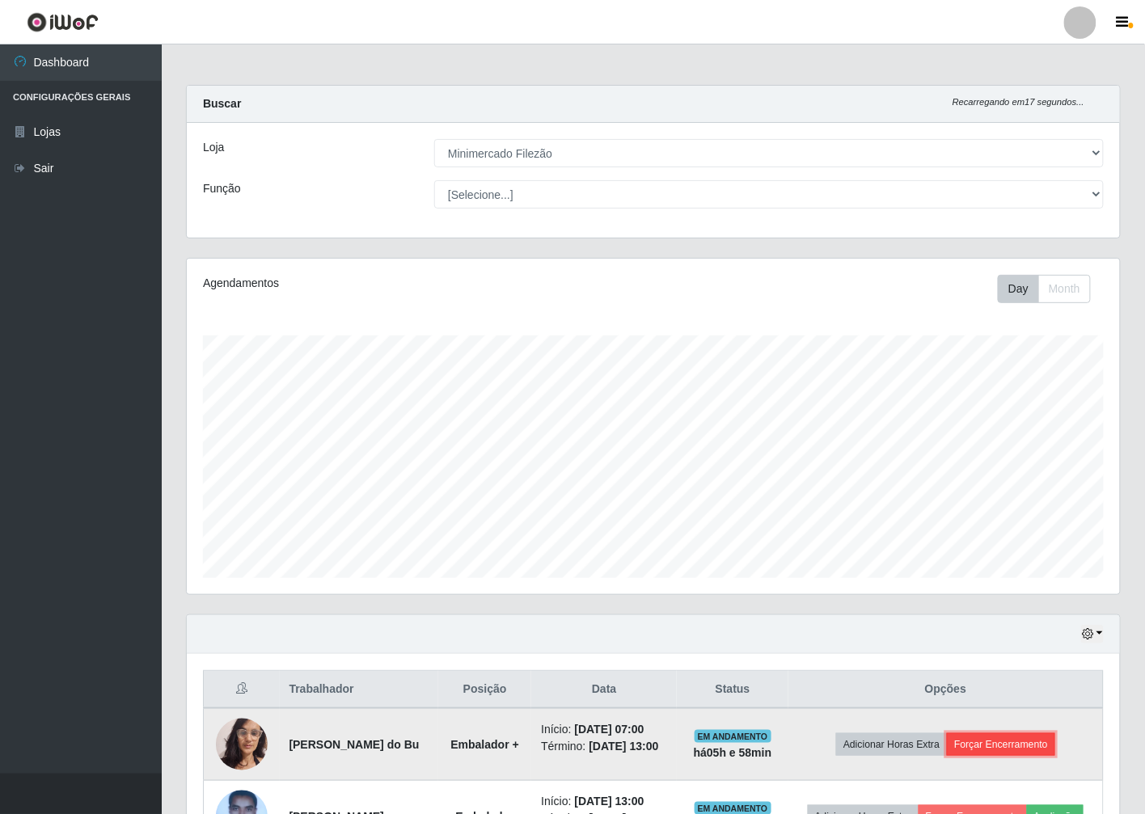
click at [1010, 749] on button "Forçar Encerramento" at bounding box center [1001, 744] width 108 height 23
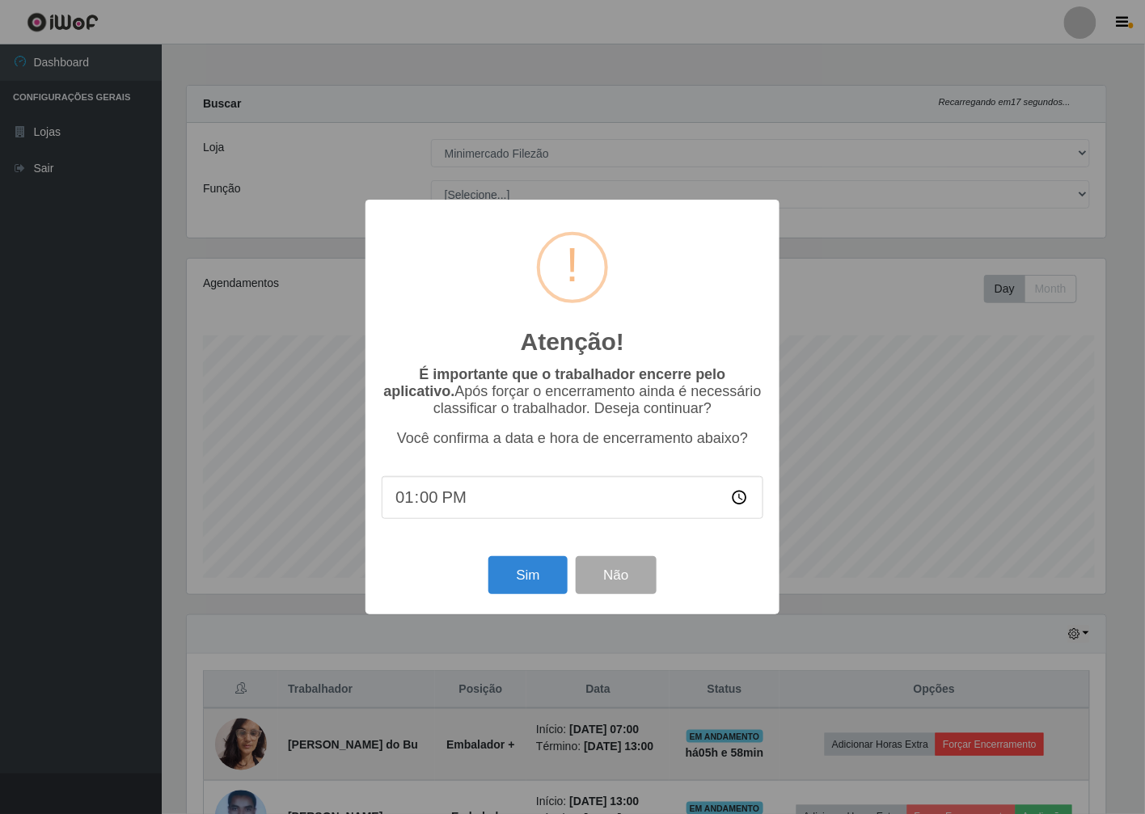
scroll to position [335, 923]
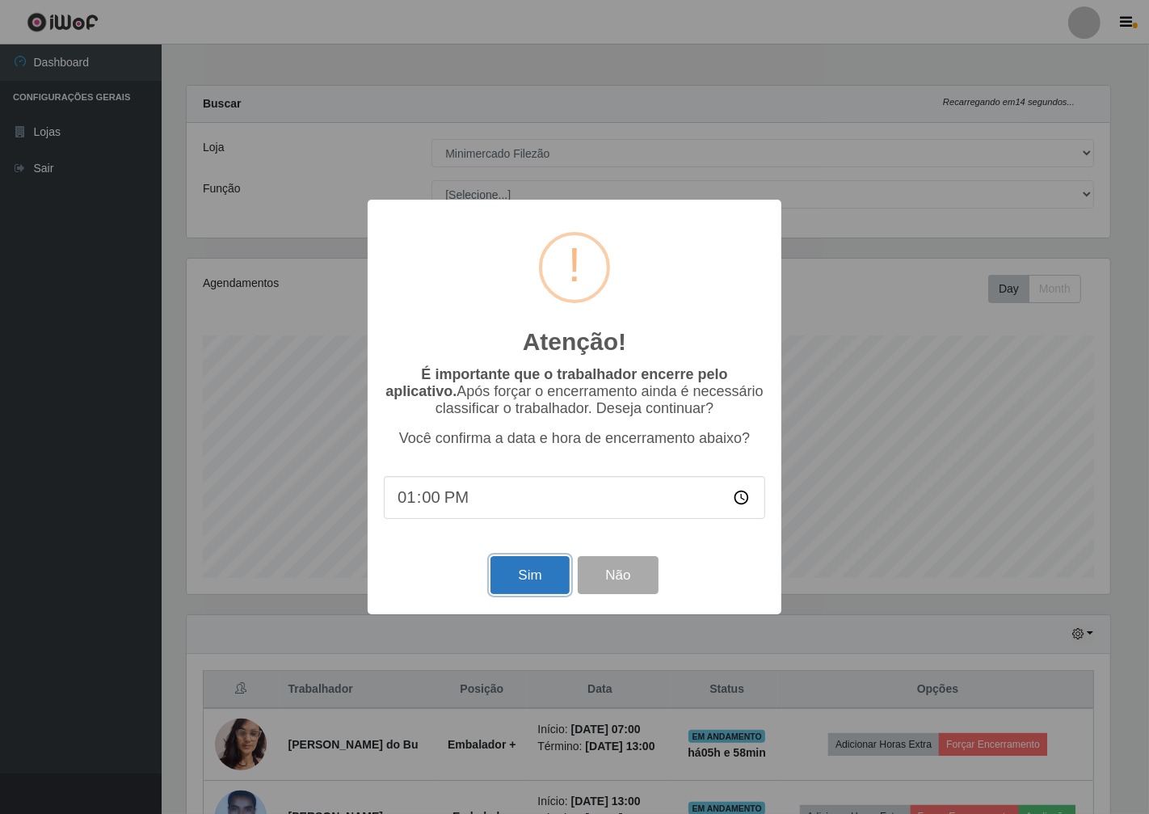
click at [537, 579] on button "Sim" at bounding box center [530, 575] width 78 height 38
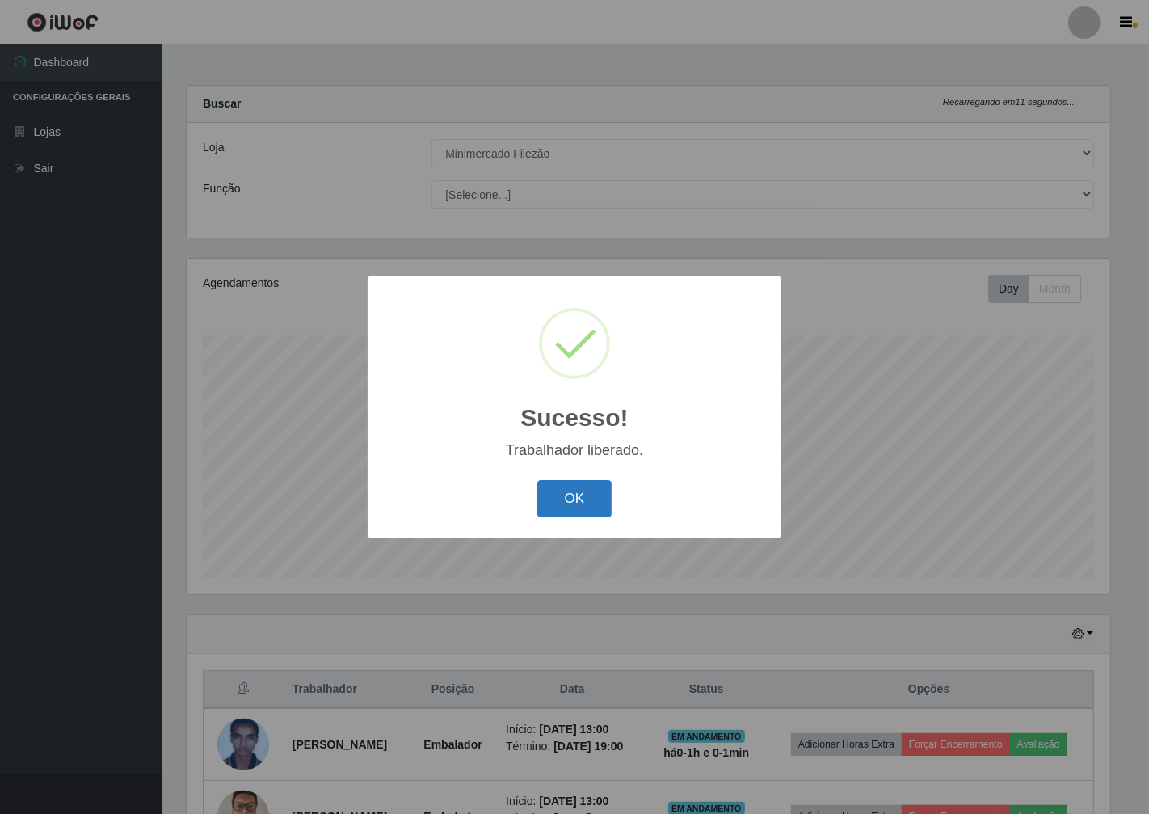
click at [588, 507] on button "OK" at bounding box center [575, 499] width 75 height 38
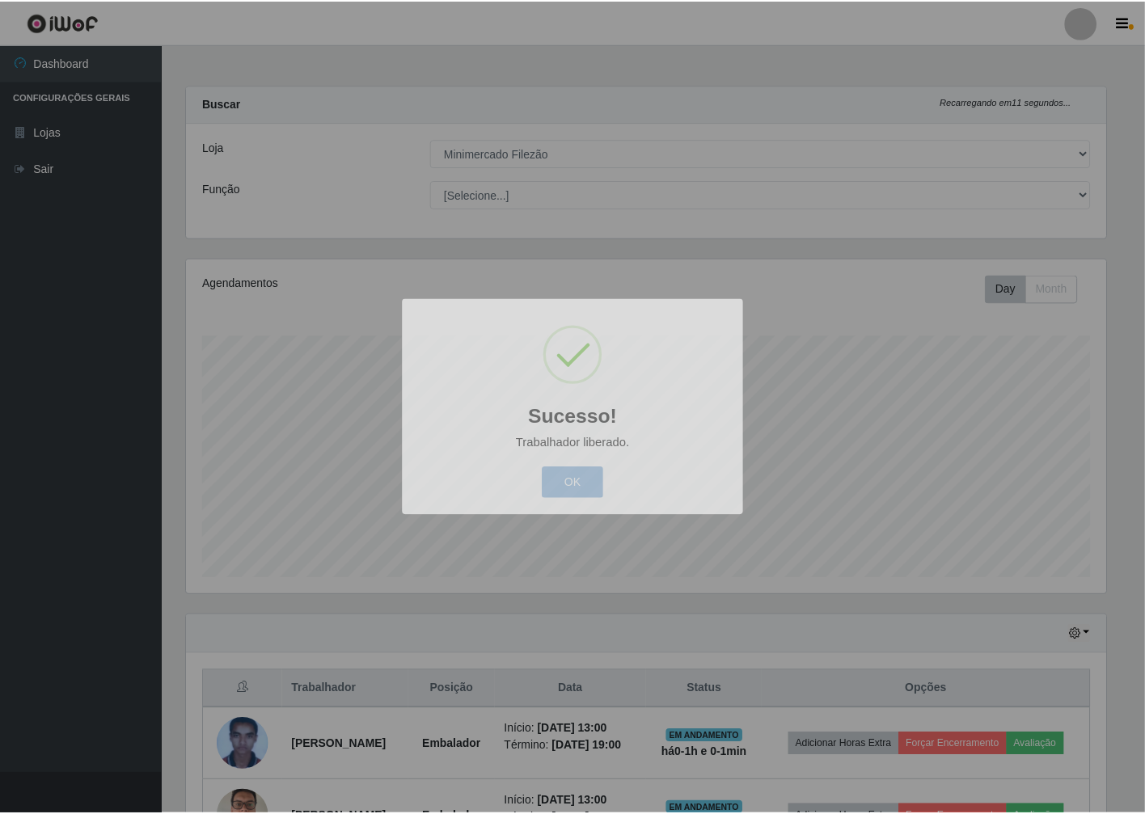
scroll to position [335, 933]
